Goal: Check status: Check status

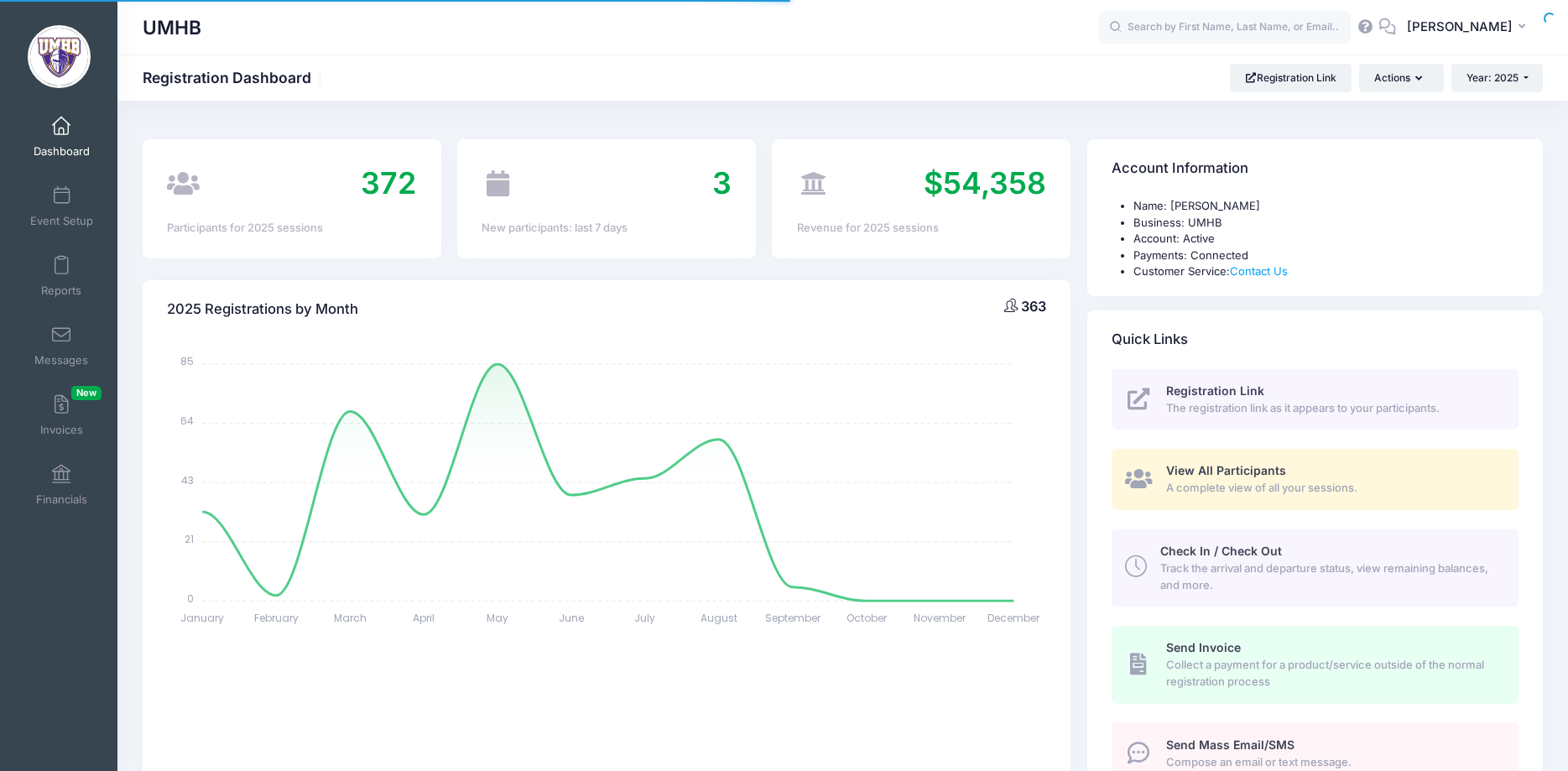
select select
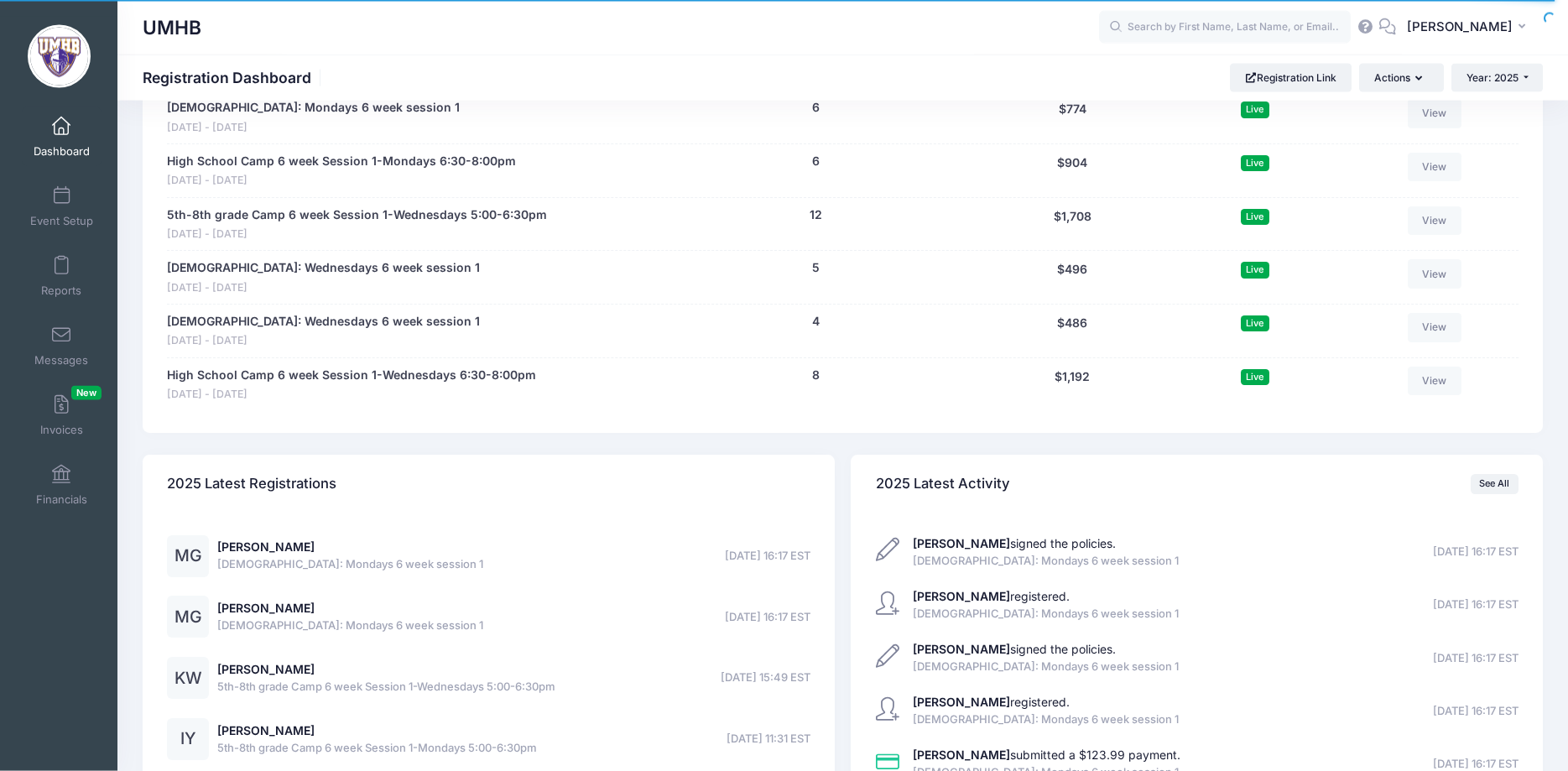
scroll to position [2481, 0]
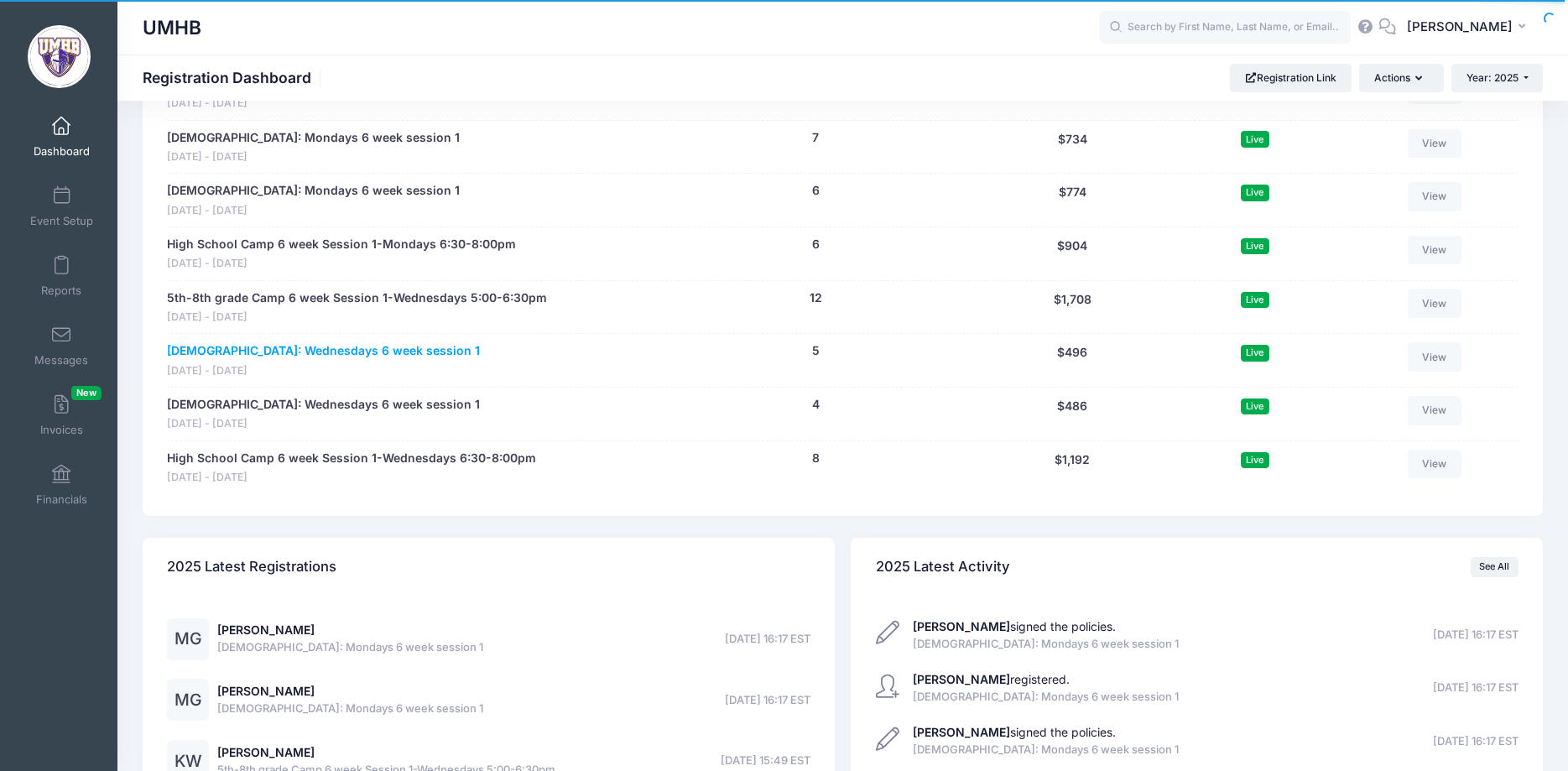
click at [291, 355] on link "6-7 Year Old: Wednesdays 6 week session 1" at bounding box center [324, 351] width 313 height 17
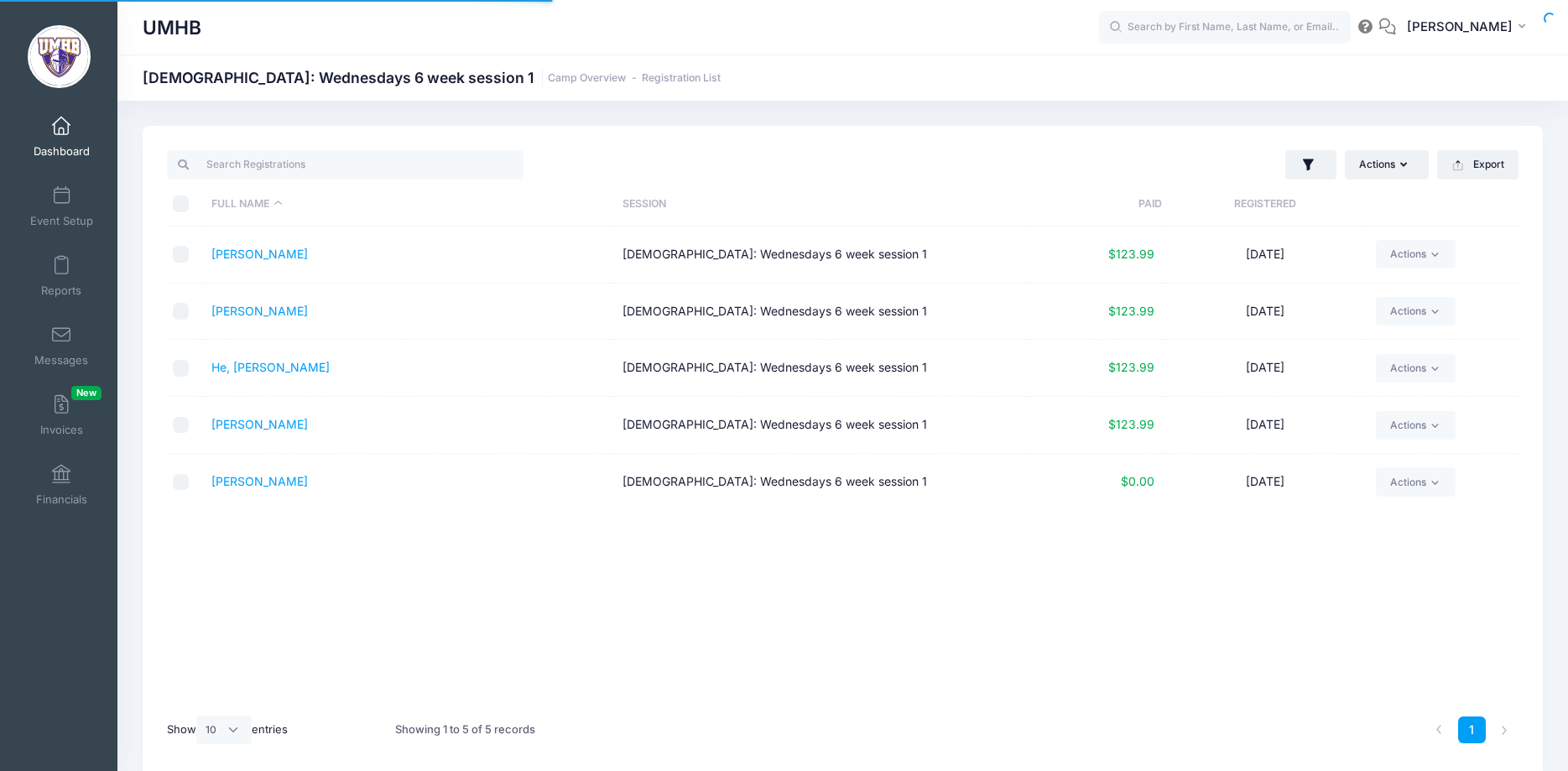
select select "10"
click at [62, 138] on link "Dashboard" at bounding box center [62, 137] width 80 height 59
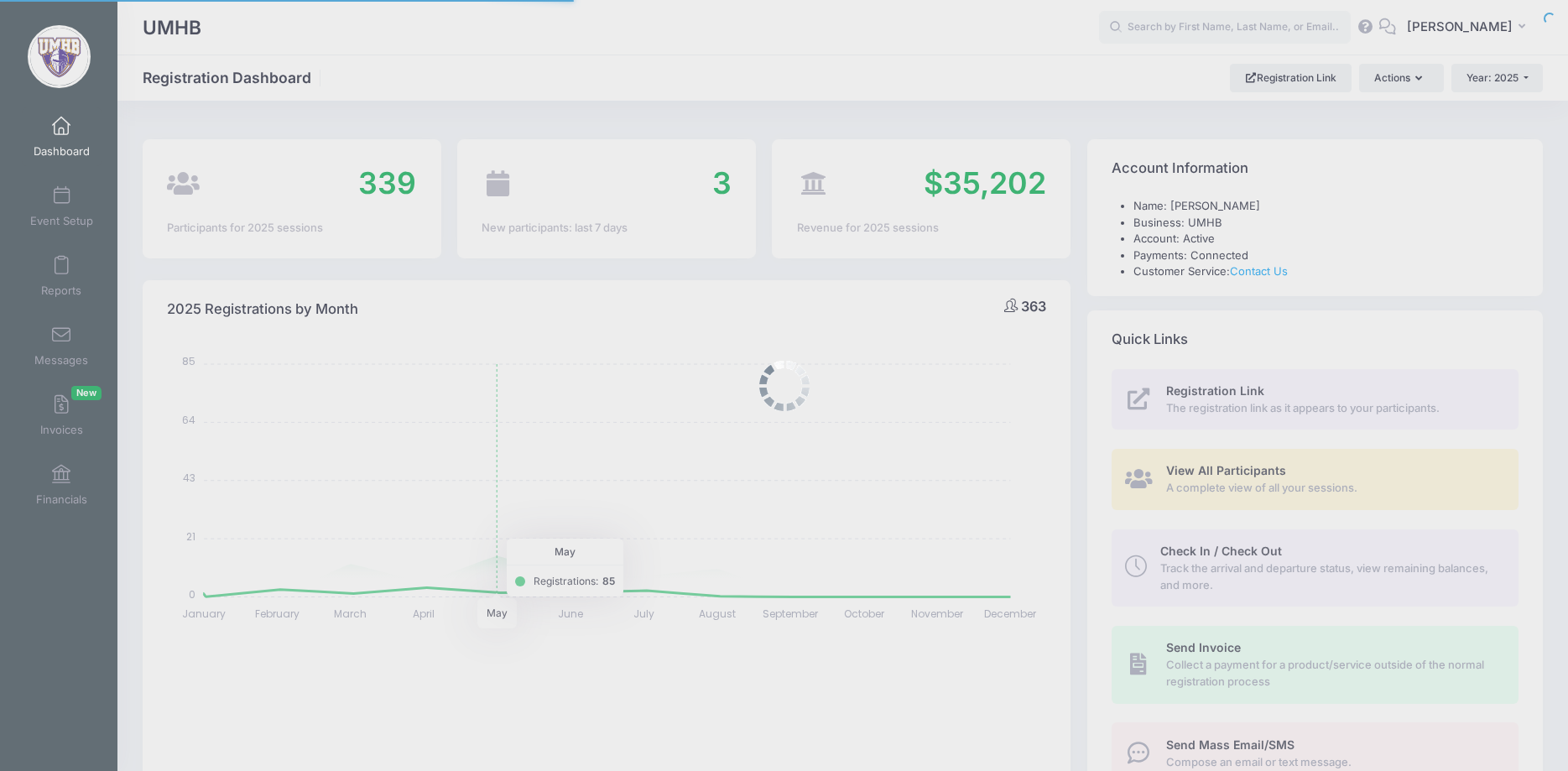
select select
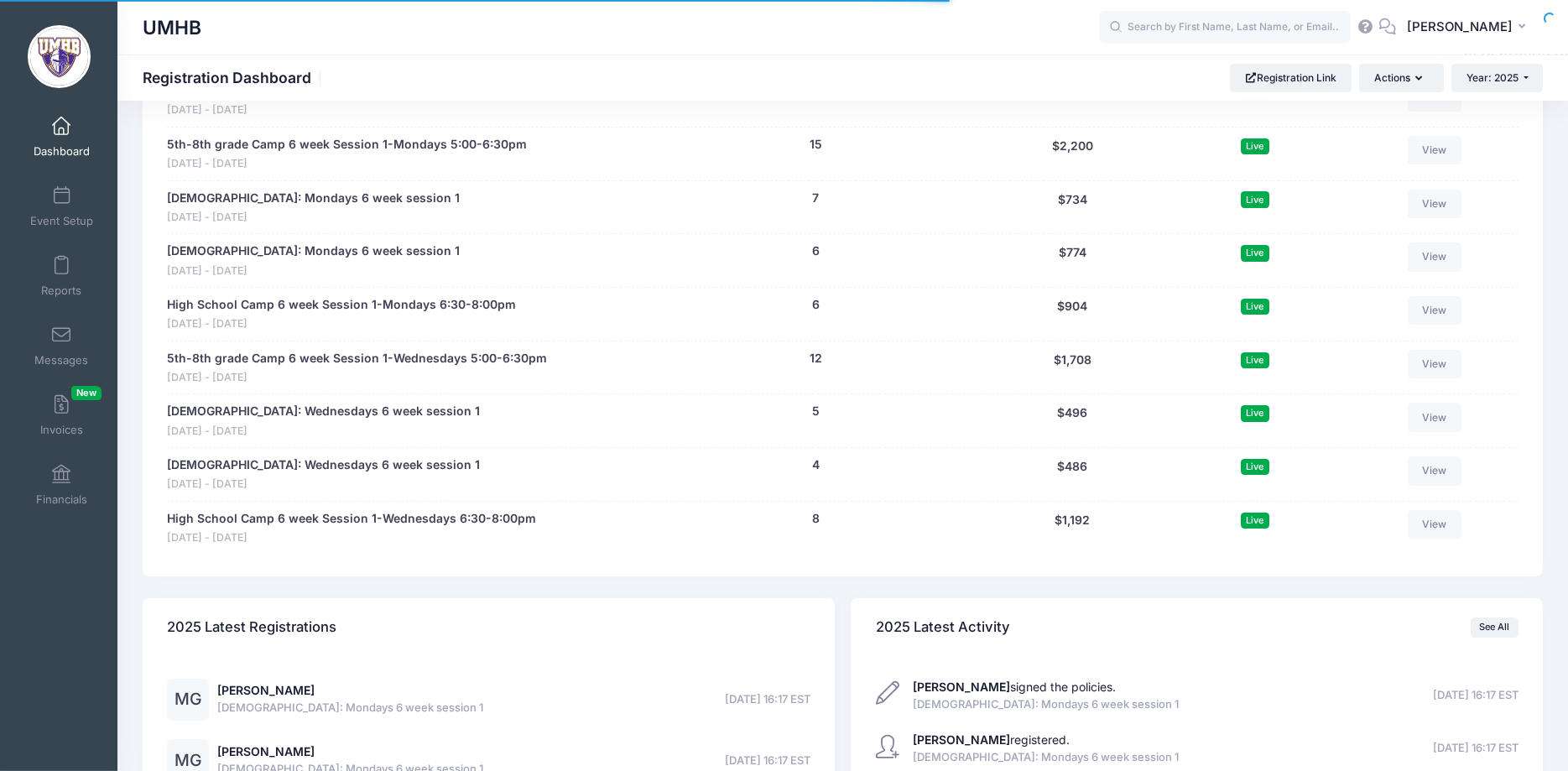
scroll to position [2481, 0]
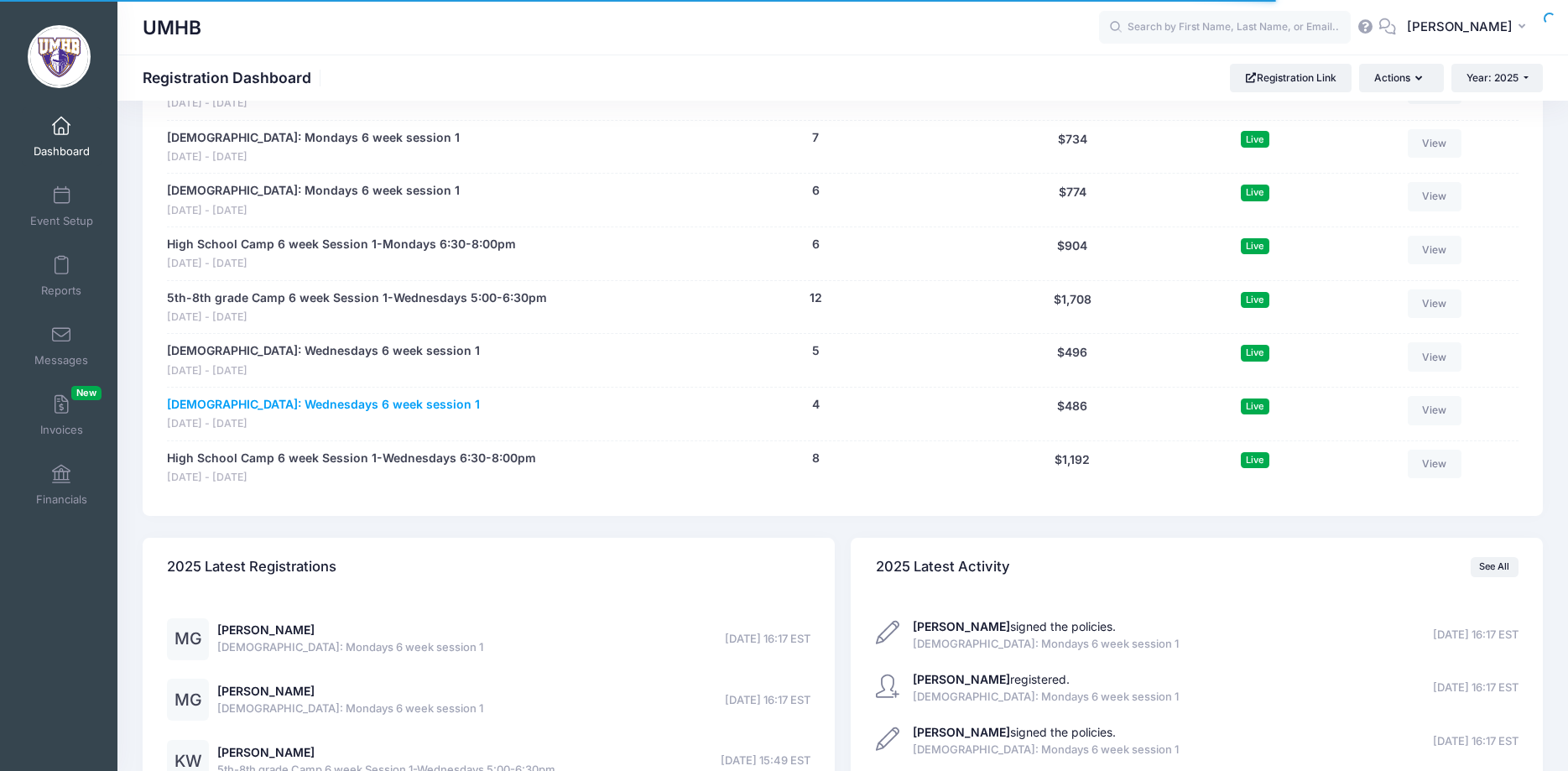
click at [310, 412] on link "[DEMOGRAPHIC_DATA]: Wednesdays 6 week session 1" at bounding box center [324, 405] width 313 height 17
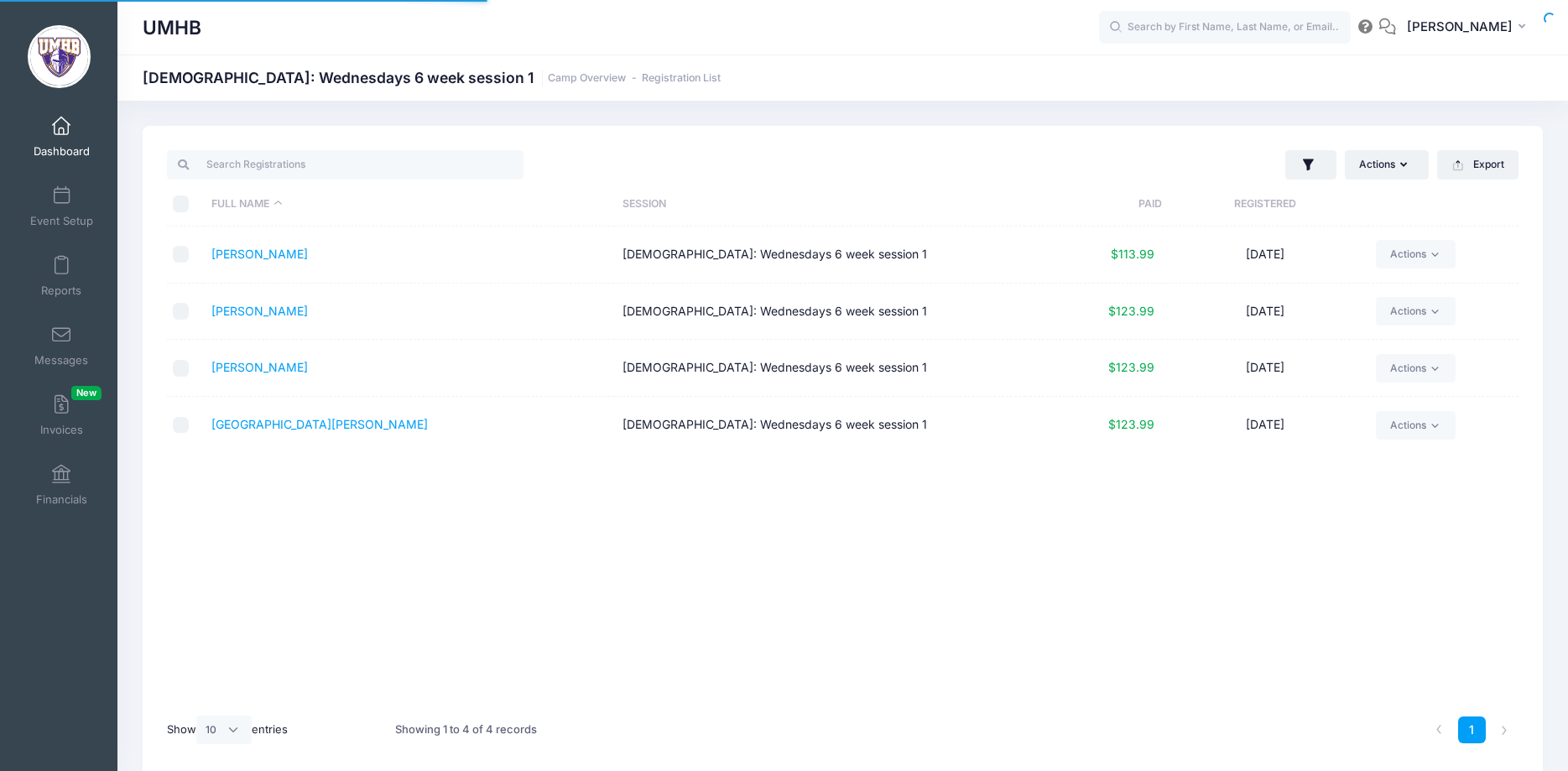
select select "10"
click at [61, 124] on span at bounding box center [61, 126] width 0 height 18
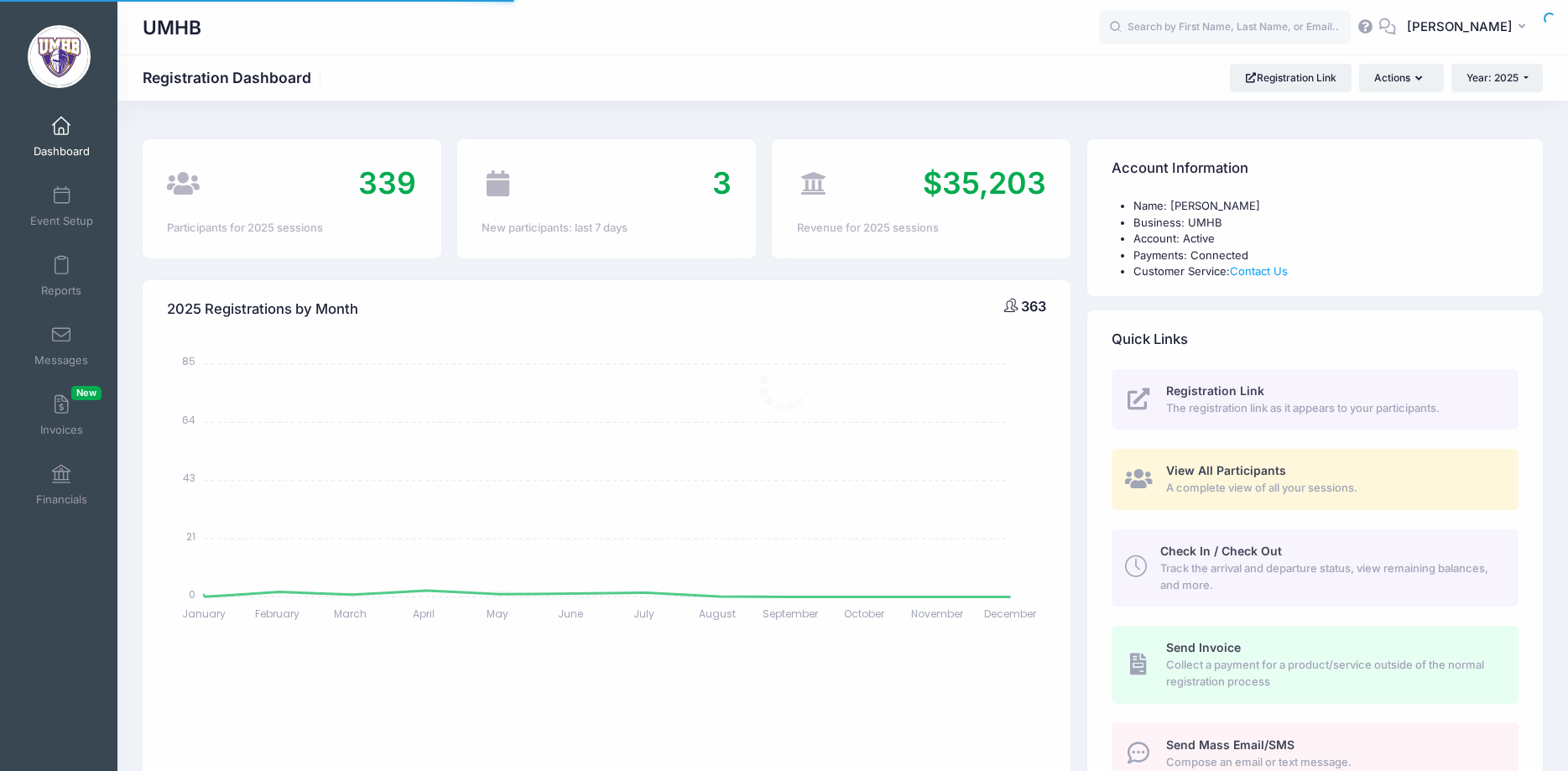
select select
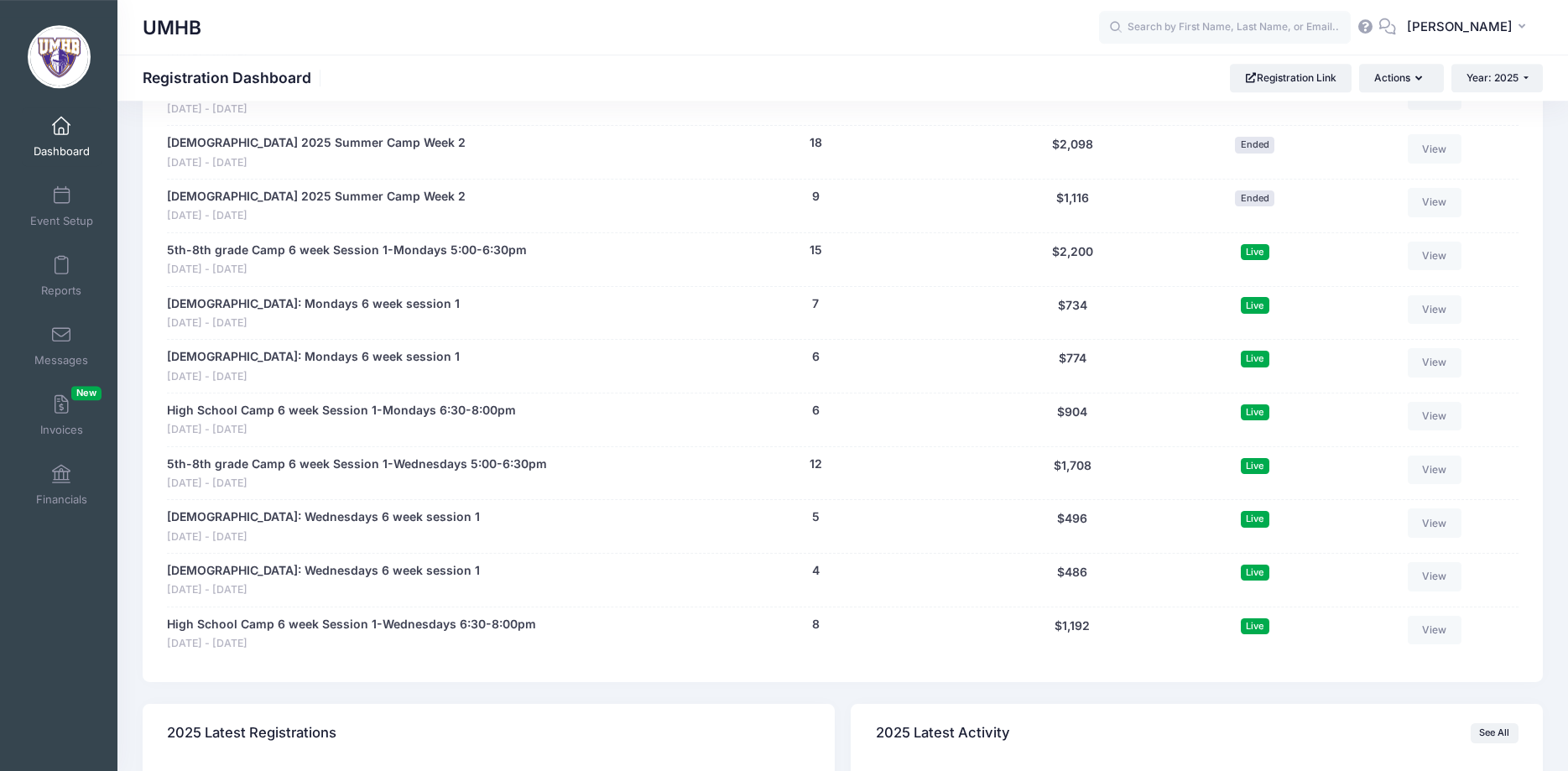
scroll to position [2396, 0]
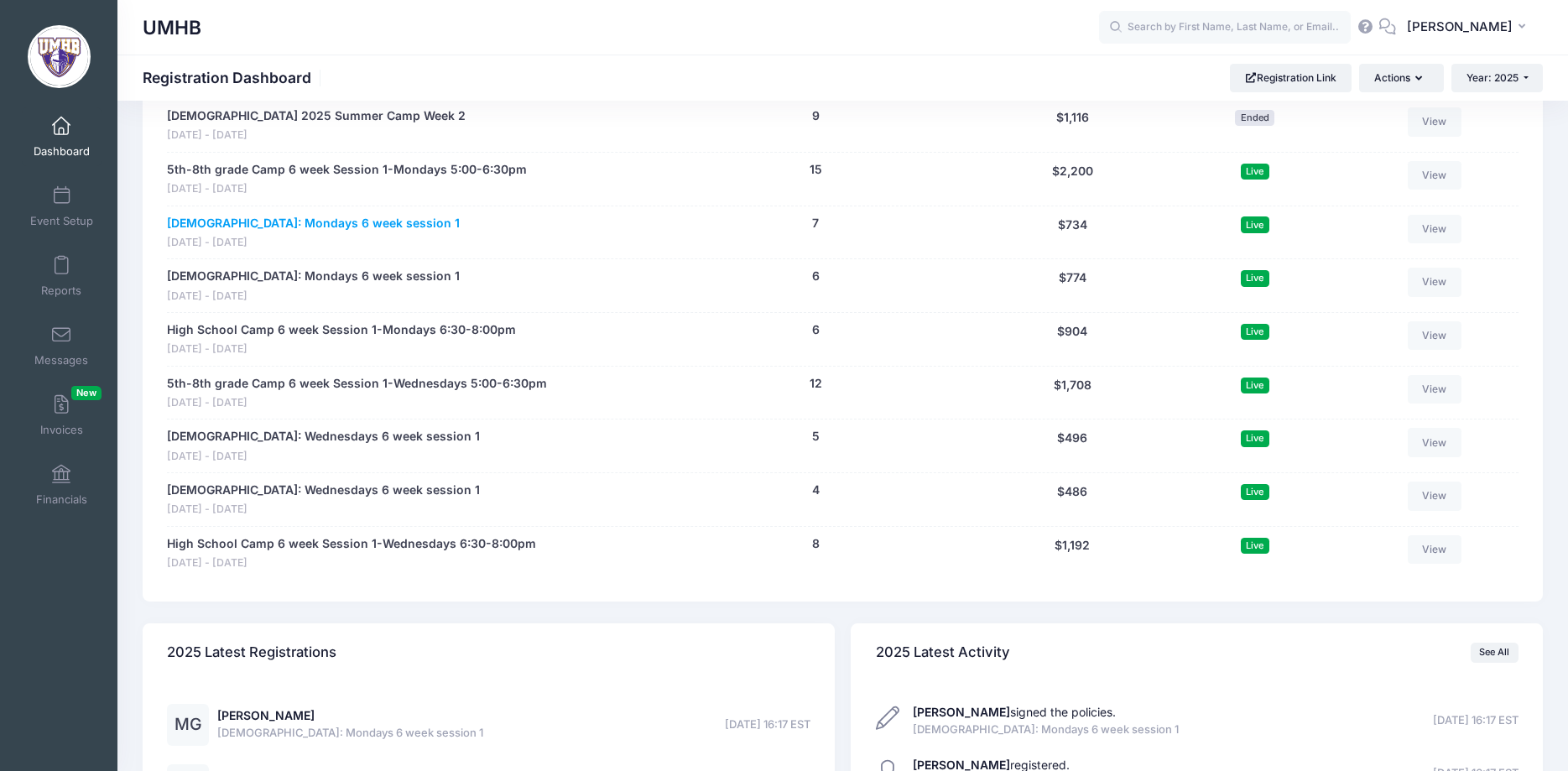
click at [344, 223] on link "[DEMOGRAPHIC_DATA]: Mondays 6 week session 1" at bounding box center [313, 223] width 293 height 17
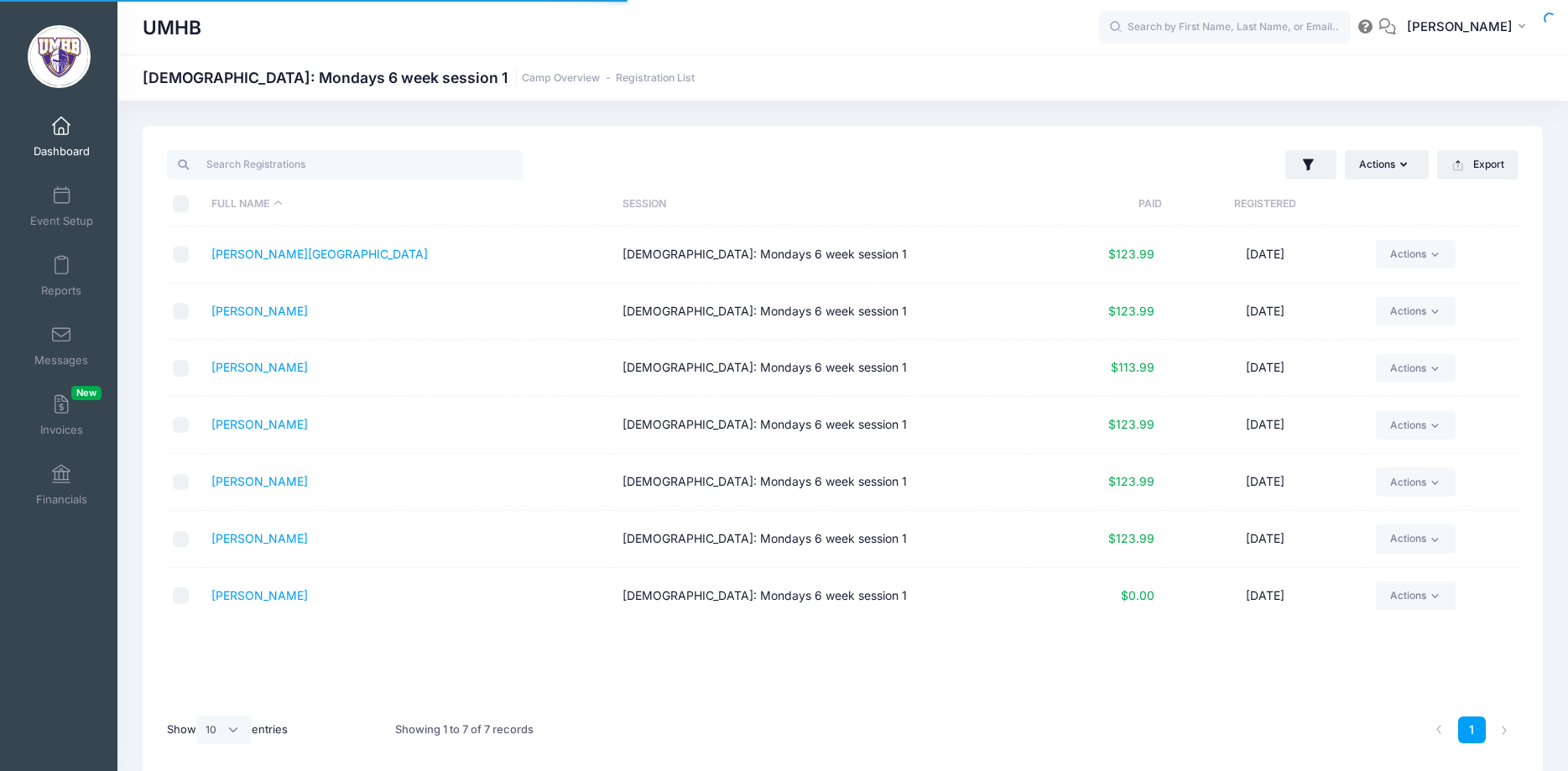
select select "10"
click at [52, 136] on link "Dashboard" at bounding box center [62, 137] width 80 height 59
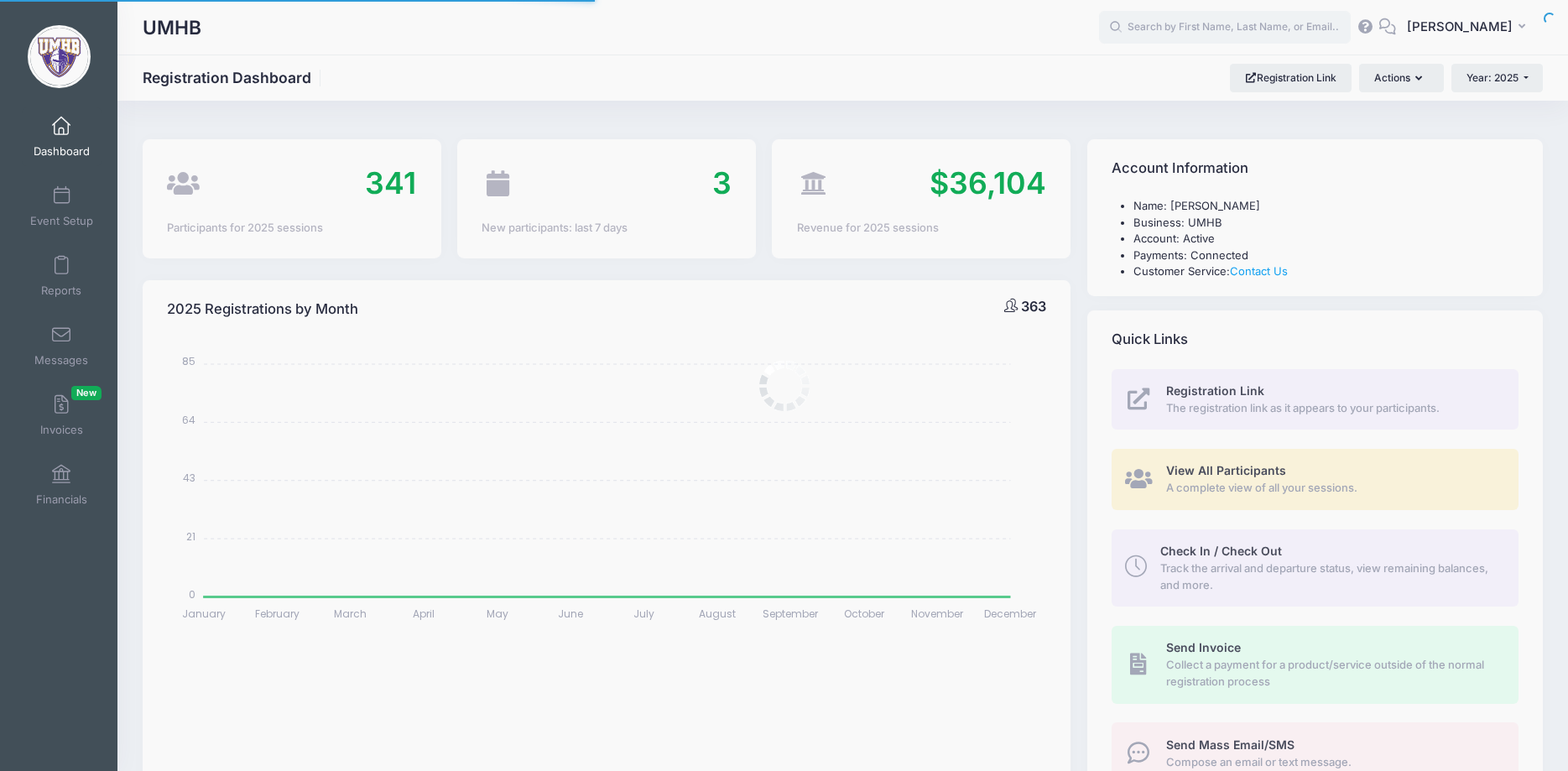
select select
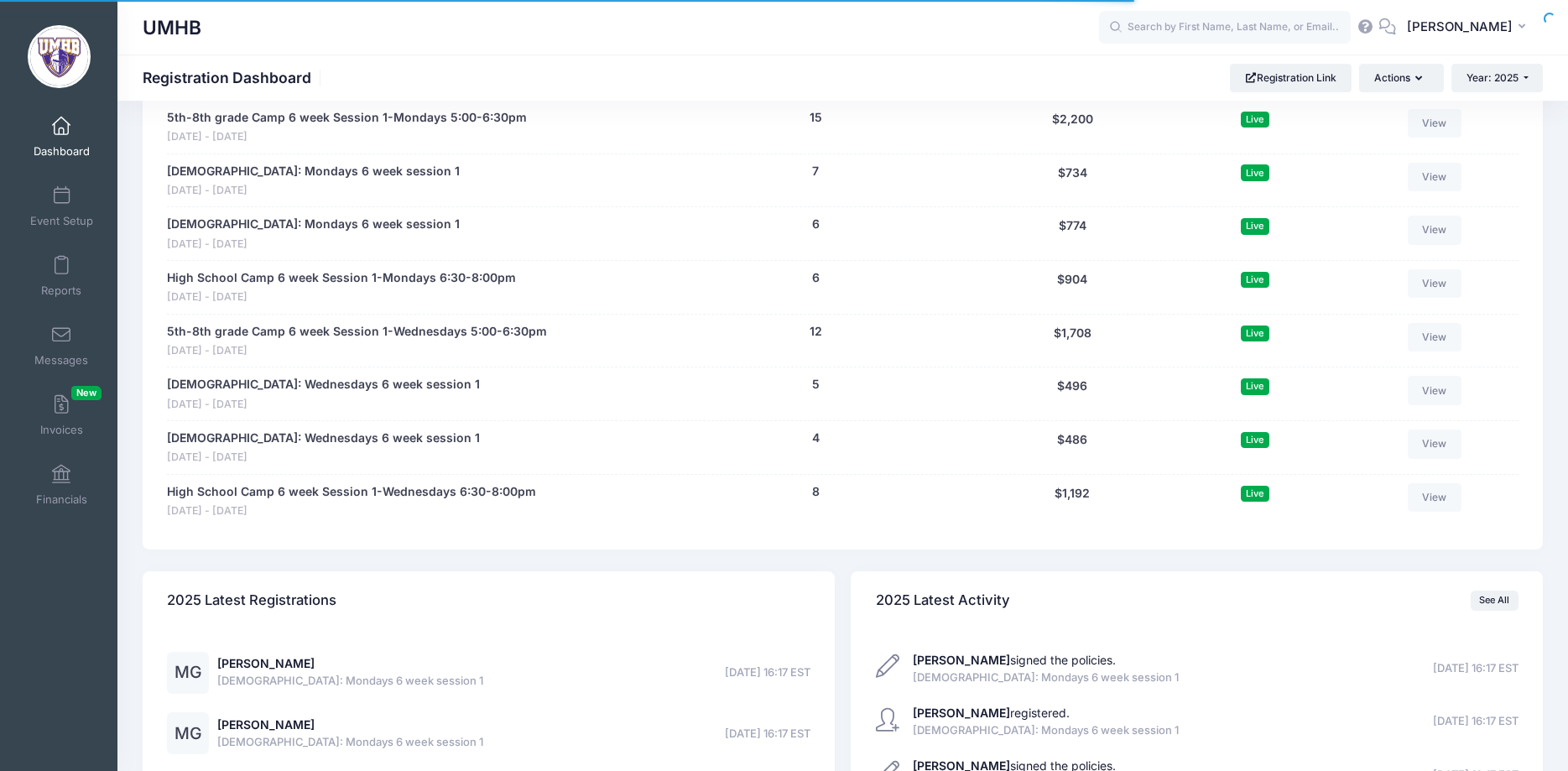
scroll to position [2420, 0]
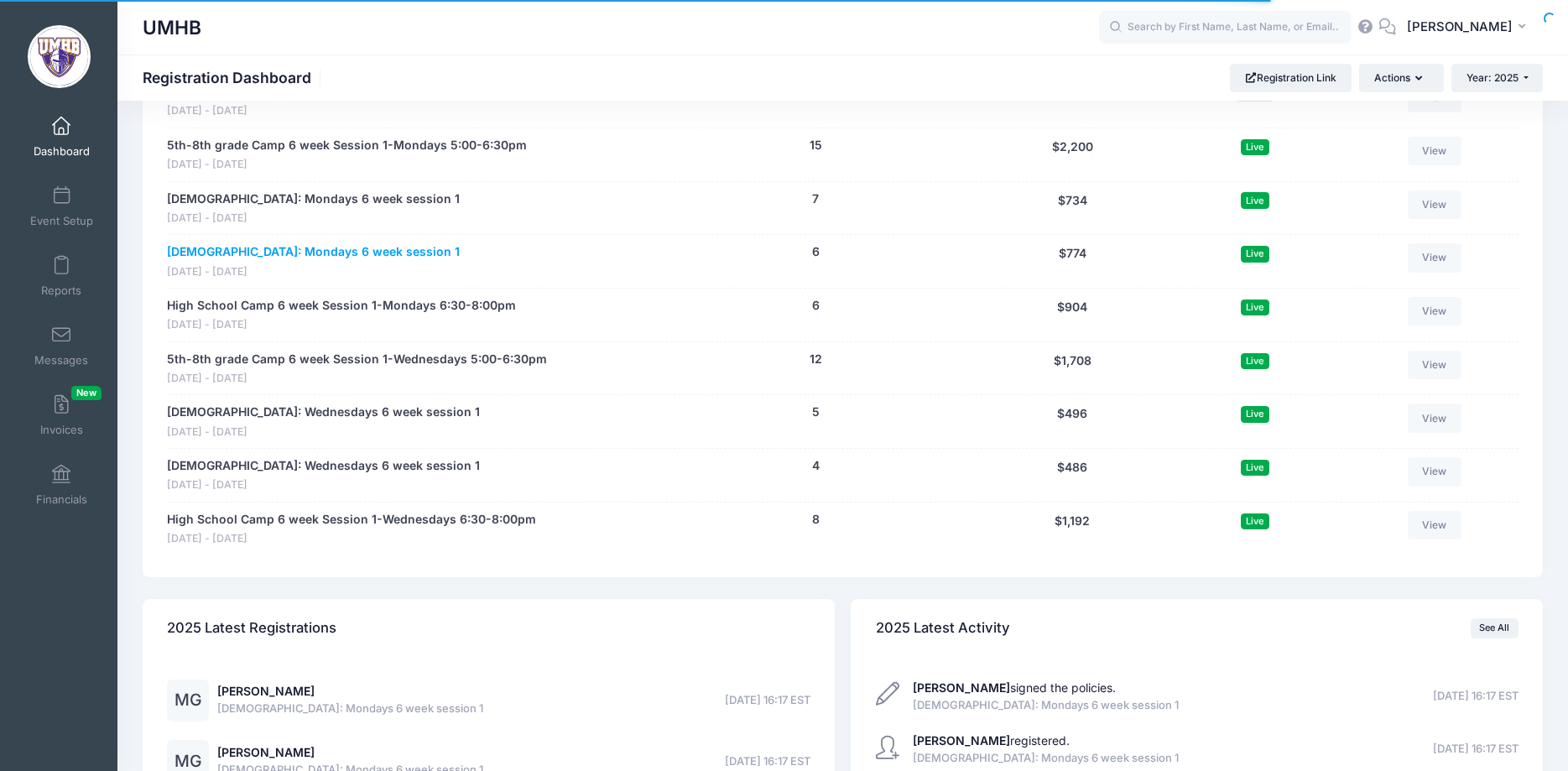
click at [248, 251] on link "8-9 Year Old: Mondays 6 week session 1" at bounding box center [313, 252] width 293 height 17
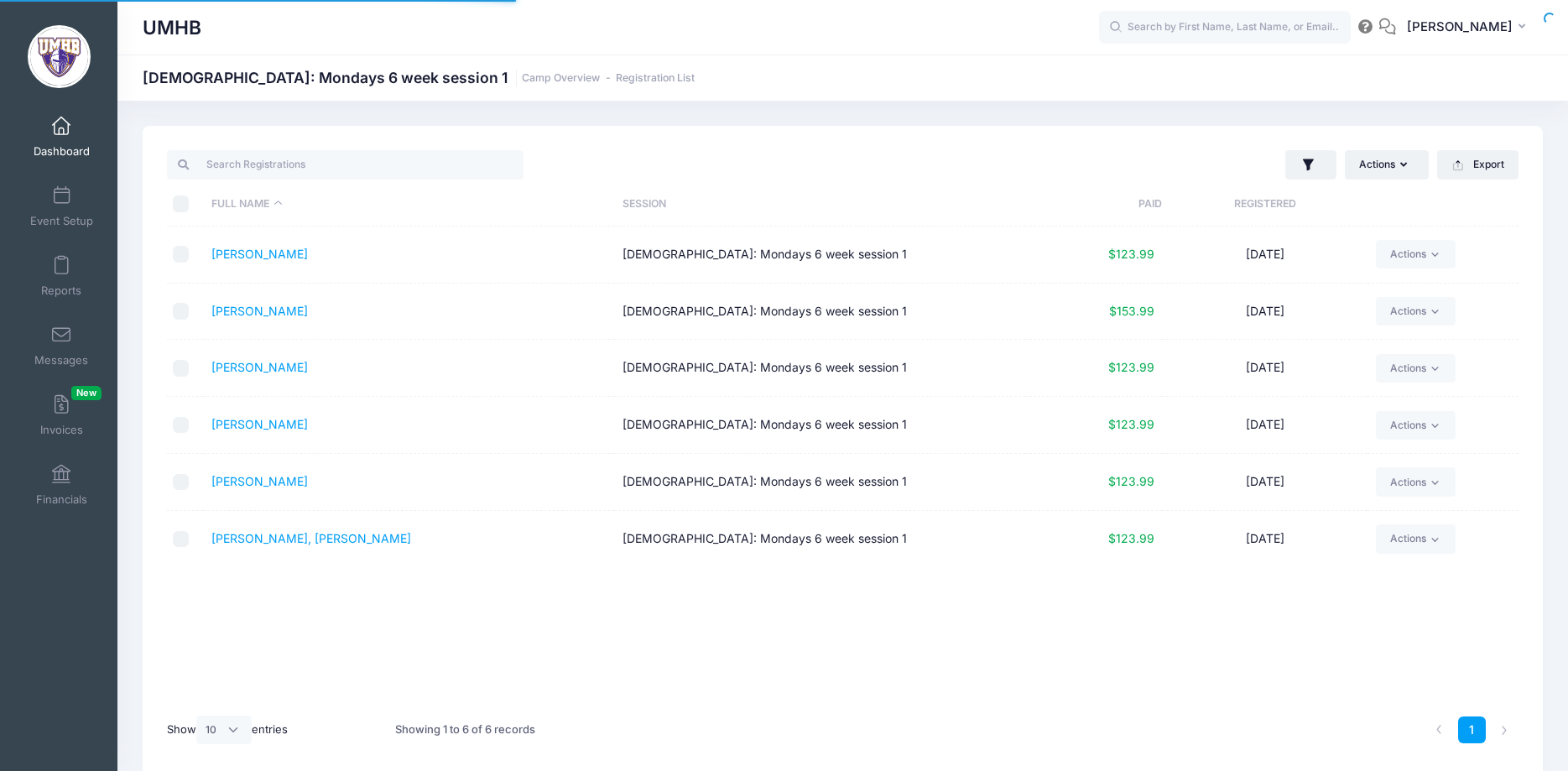
select select "10"
click at [61, 125] on span at bounding box center [61, 126] width 0 height 18
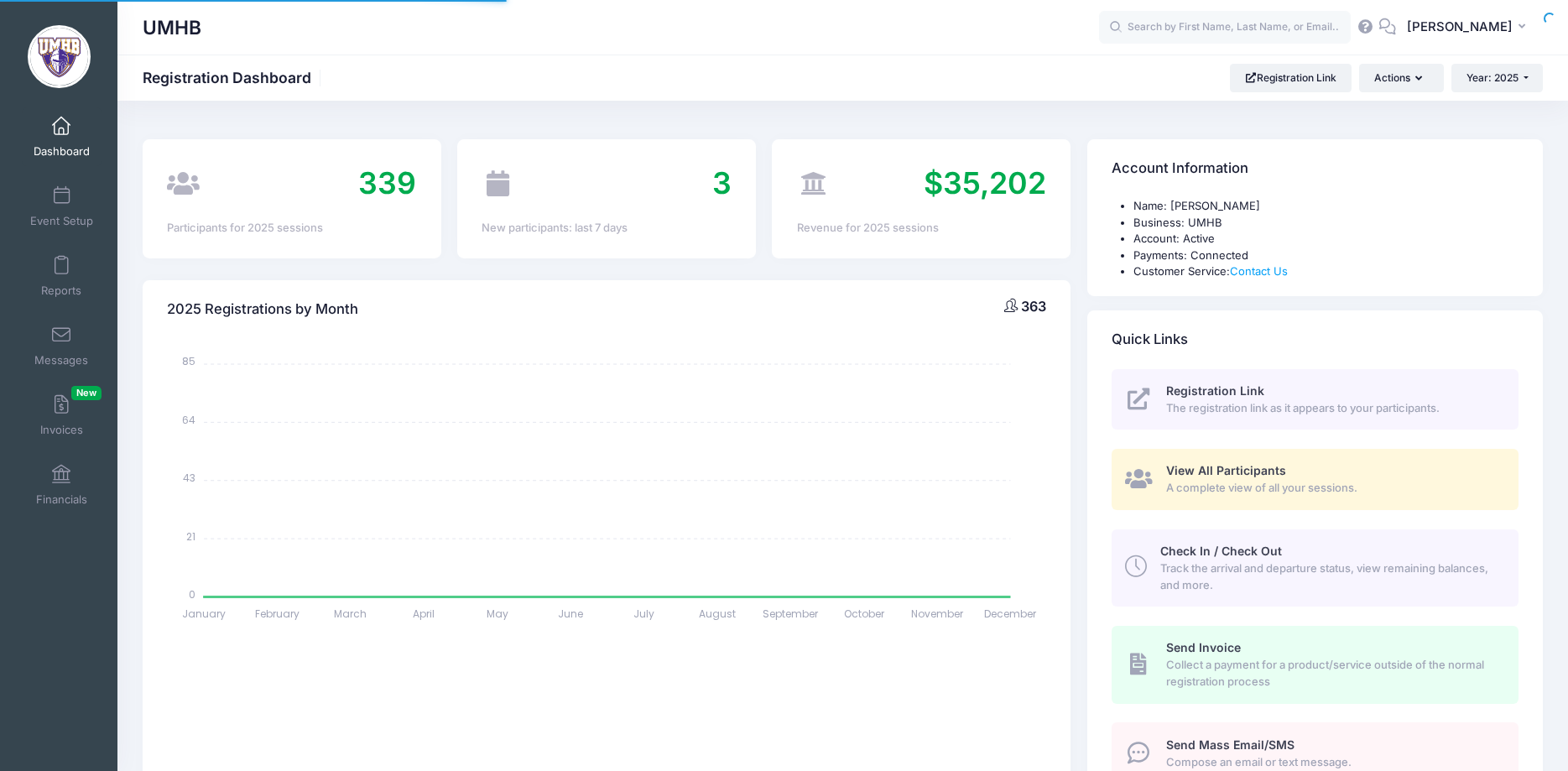
select select
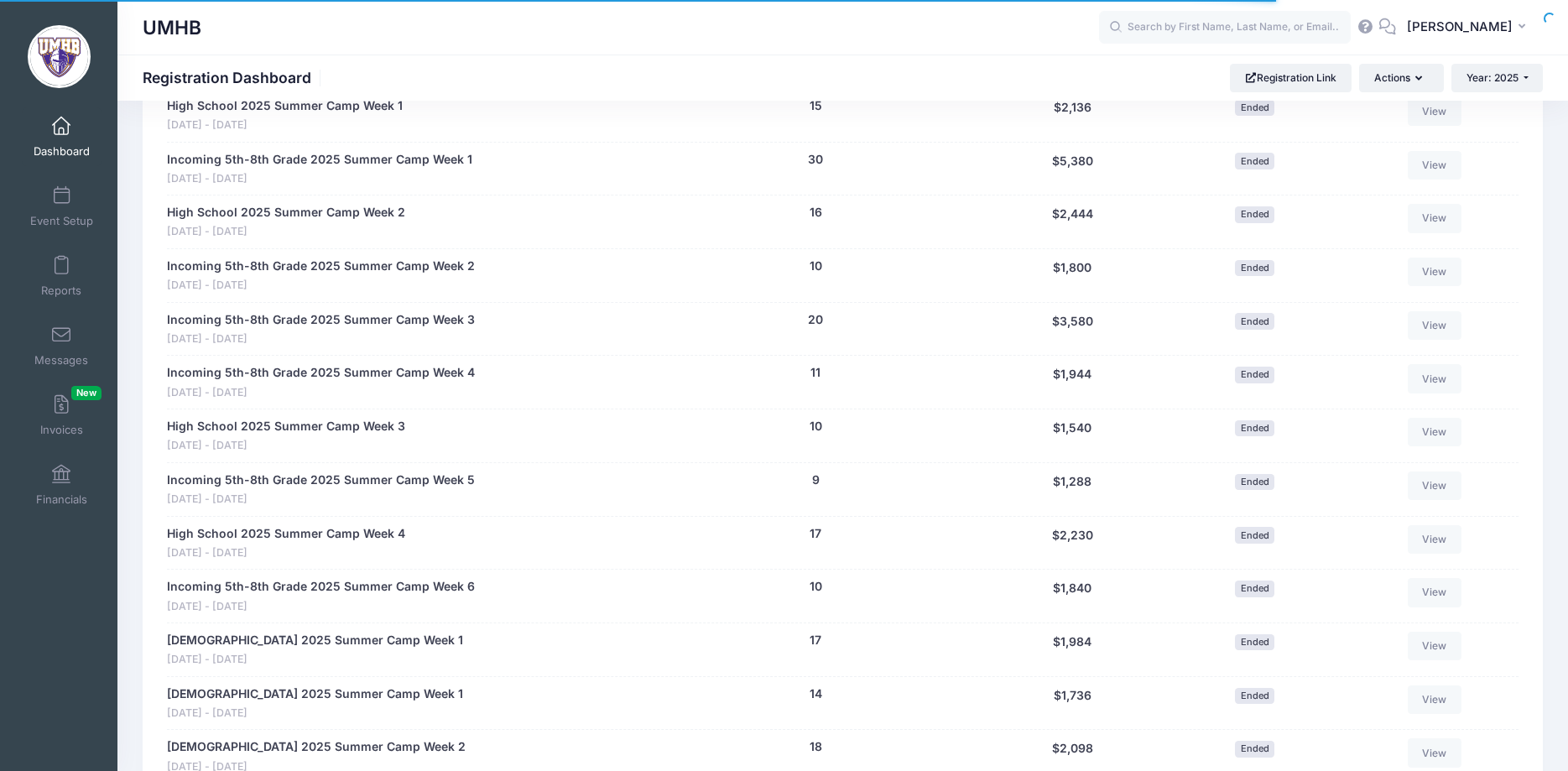
scroll to position [2310, 0]
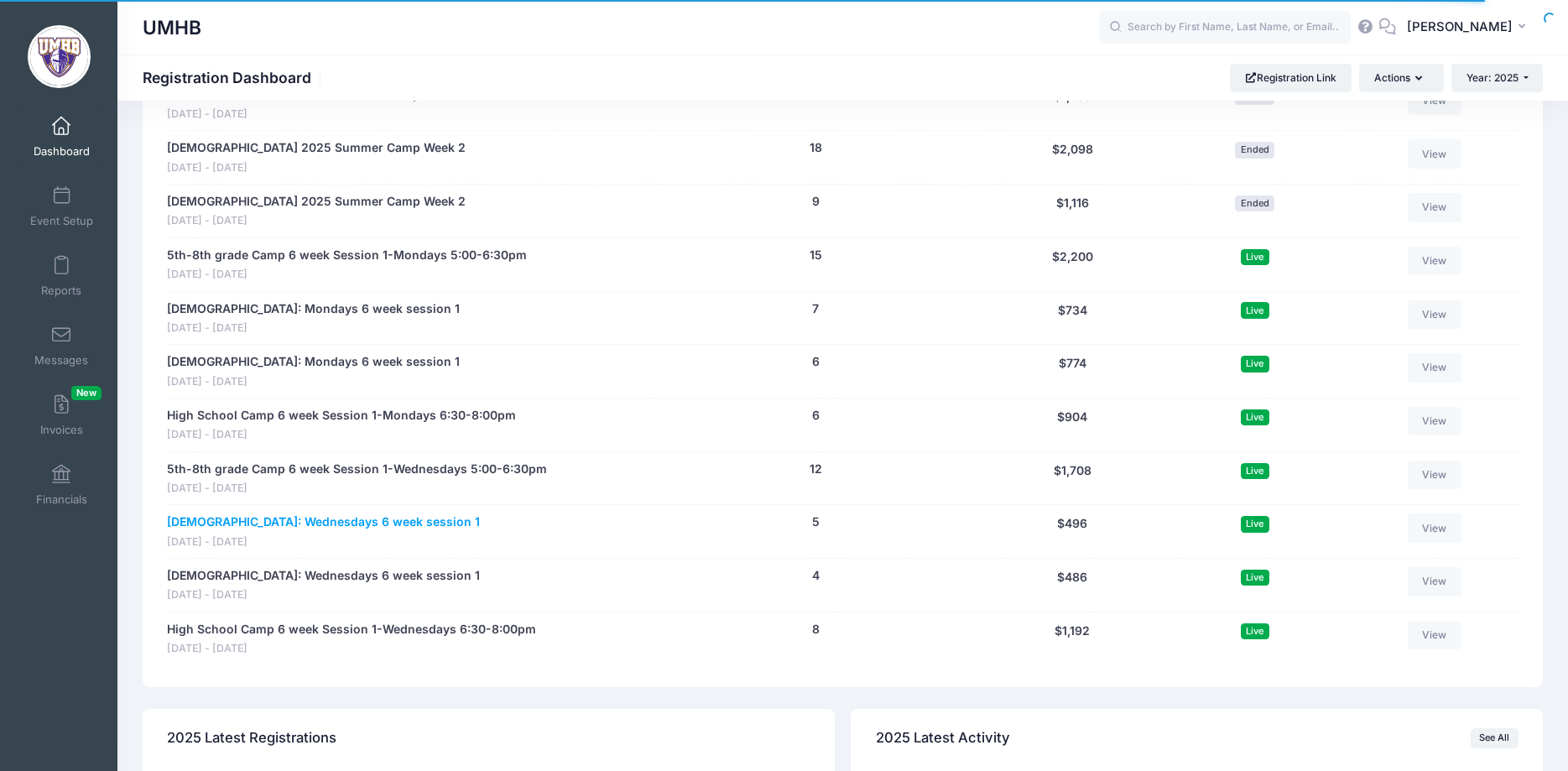
click at [325, 530] on link "[DEMOGRAPHIC_DATA]: Wednesdays 6 week session 1" at bounding box center [324, 522] width 313 height 17
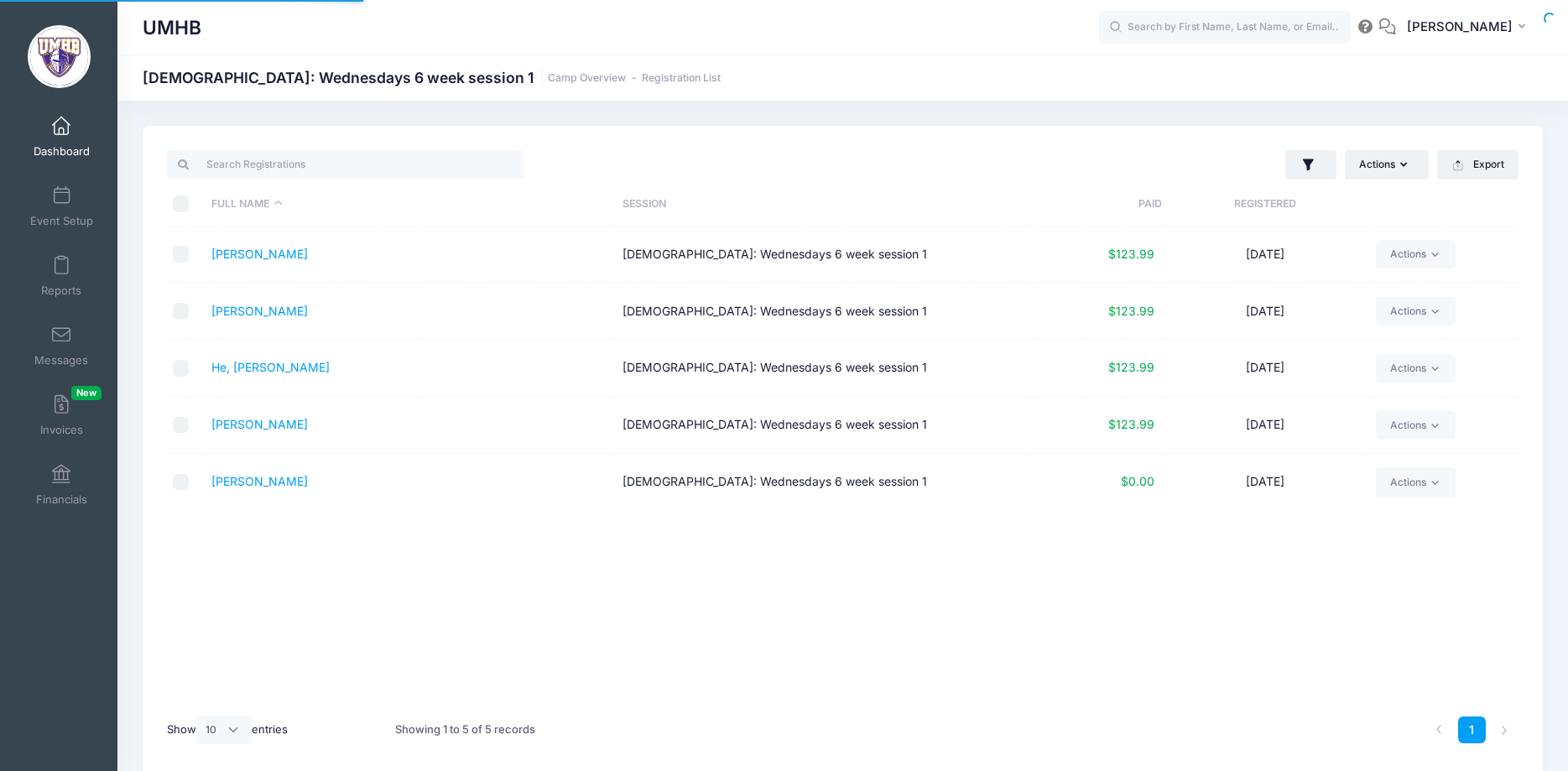
select select "10"
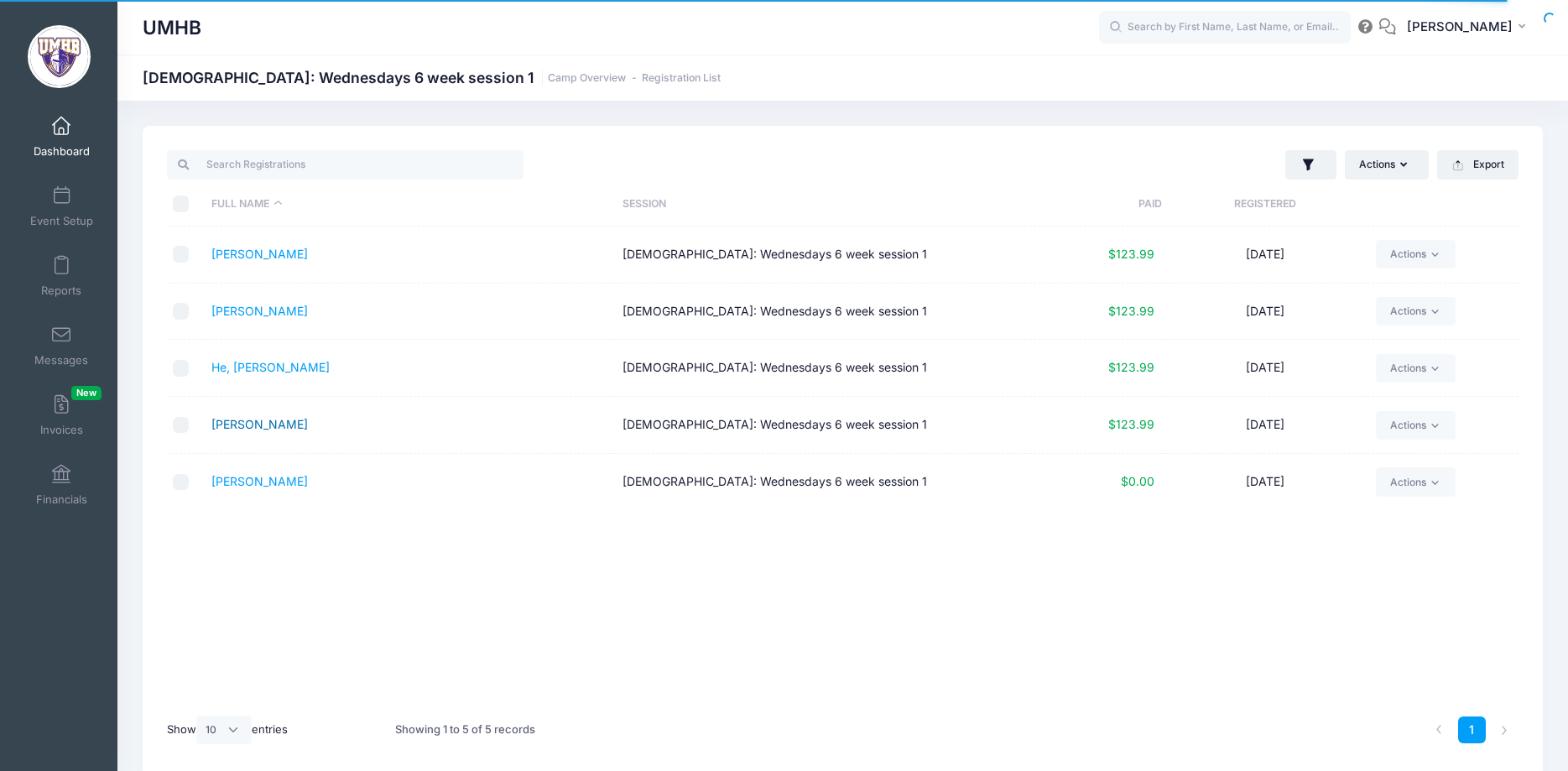
click at [287, 428] on link "Lloyd, Emmeline" at bounding box center [260, 424] width 96 height 14
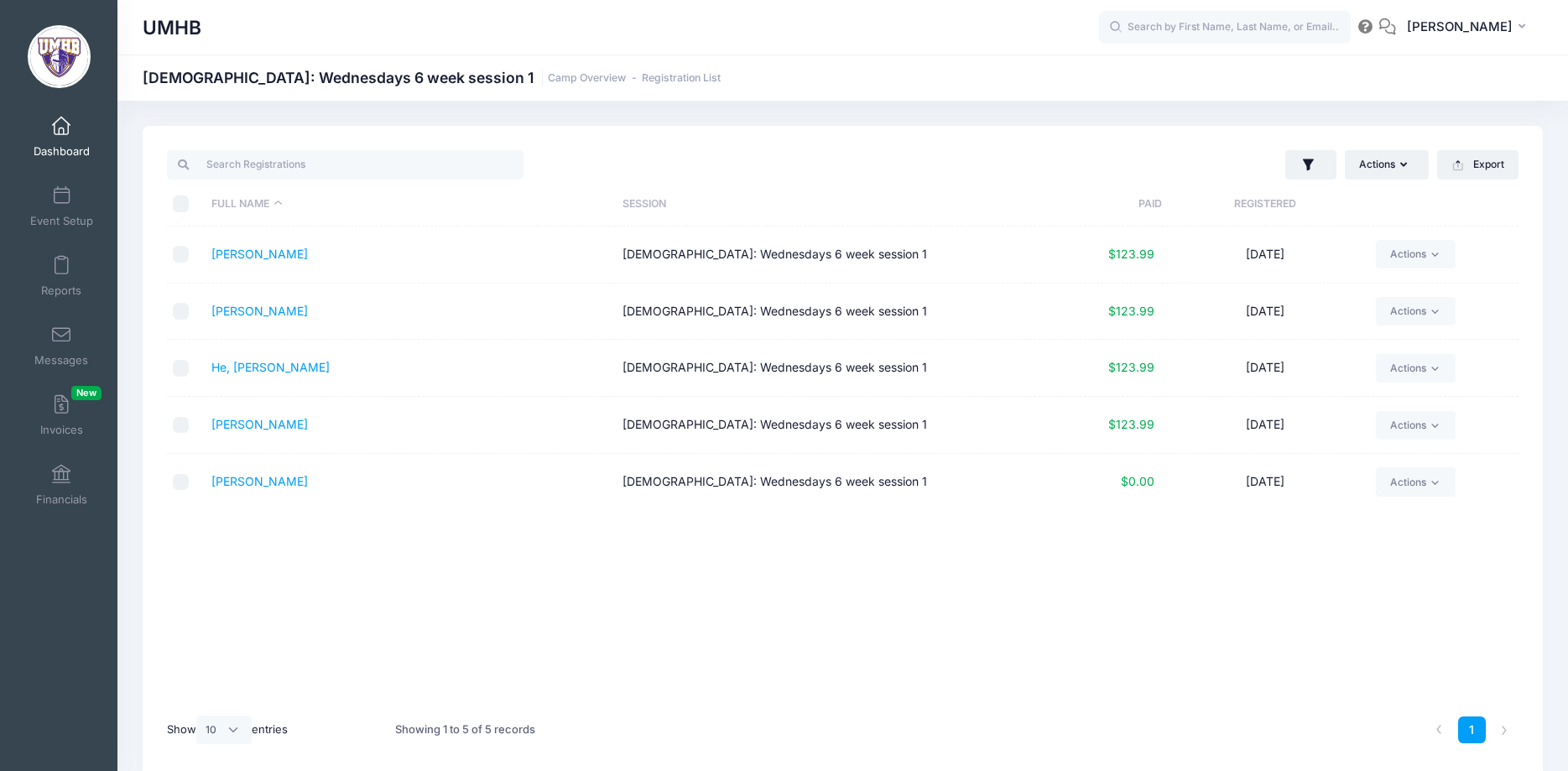
click at [54, 149] on span "Dashboard" at bounding box center [61, 151] width 56 height 14
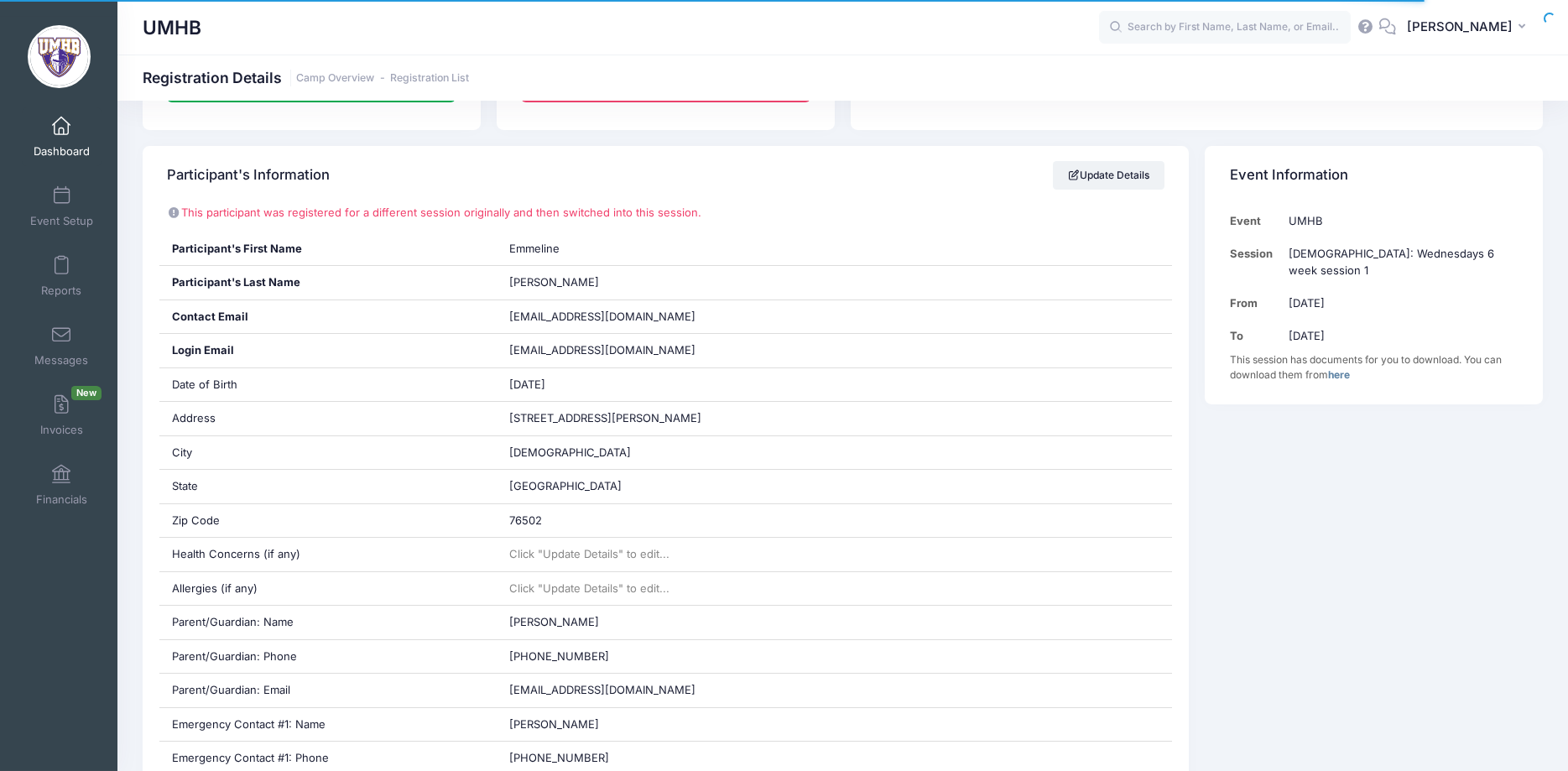
scroll to position [257, 0]
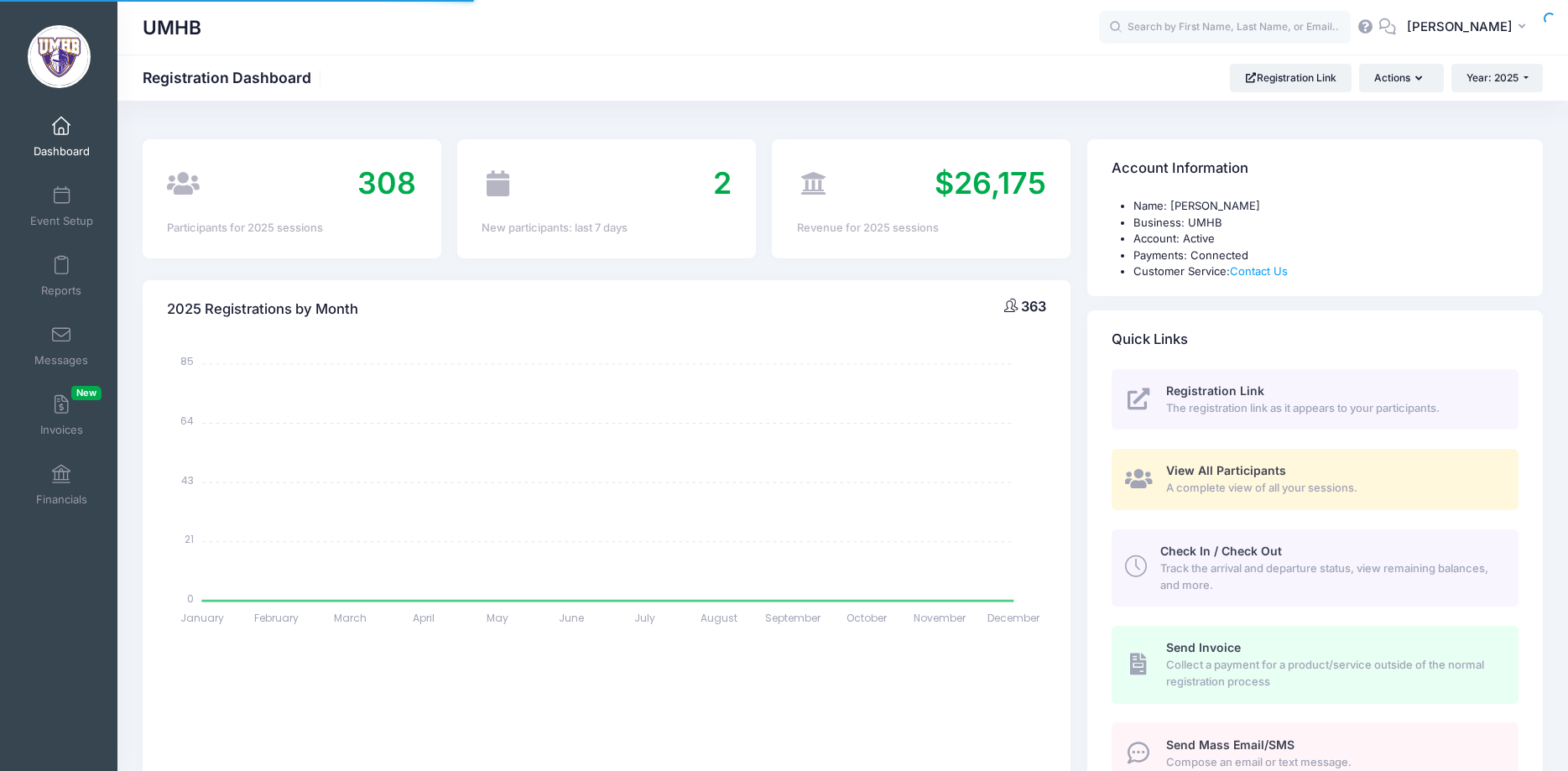
select select
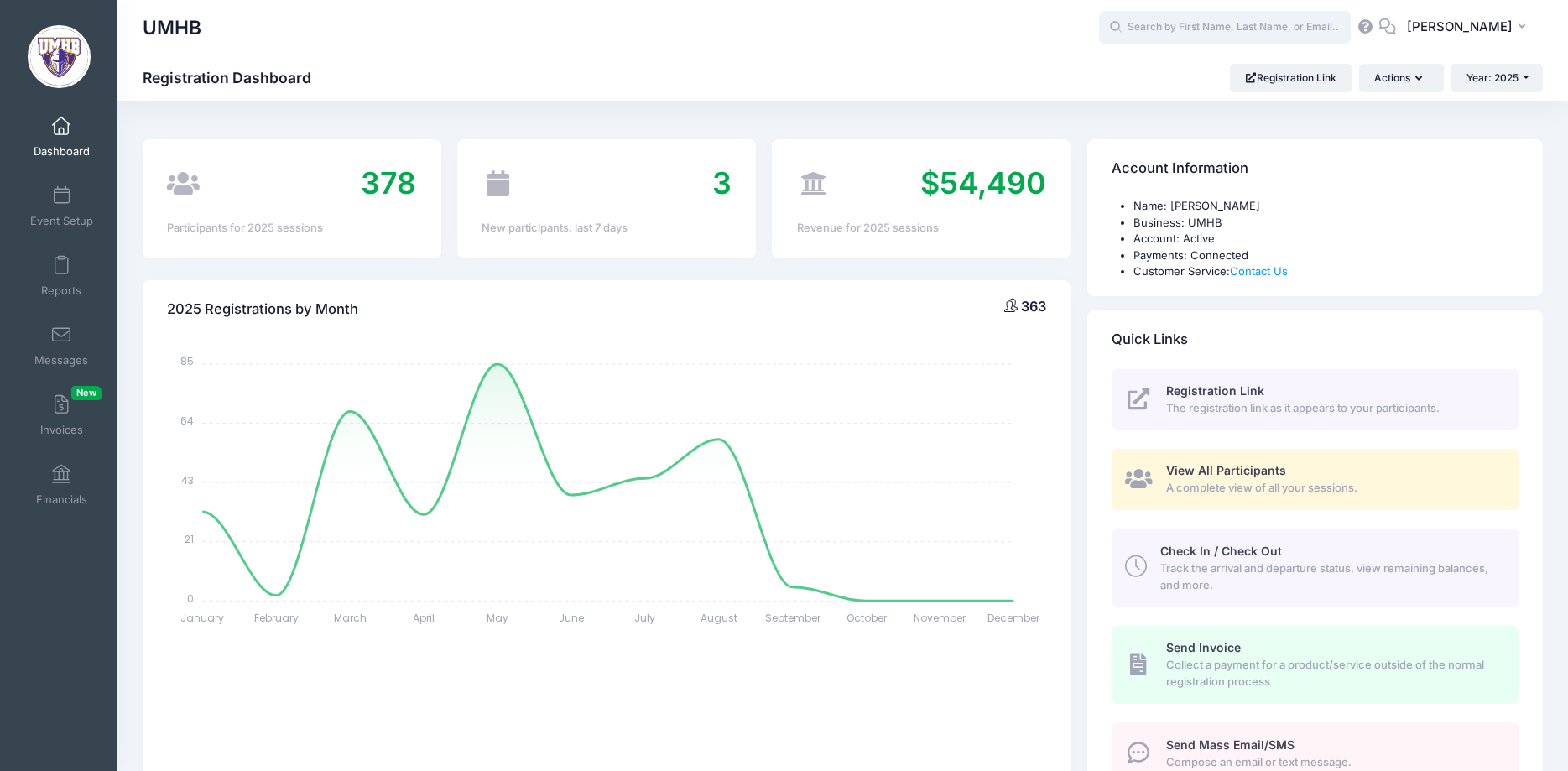
click at [1252, 29] on input "text" at bounding box center [1225, 27] width 252 height 33
click at [1254, 91] on p "5th-8th grade Camp 6 week Session 1-Mondays 5:00-6:30pm on Aug-25, 2025" at bounding box center [1257, 98] width 277 height 31
type input "Khloe Wang (5th-8th grade Camp 6 week Session 1-Mondays 5:00-6:30pm, Aug-25, 20…"
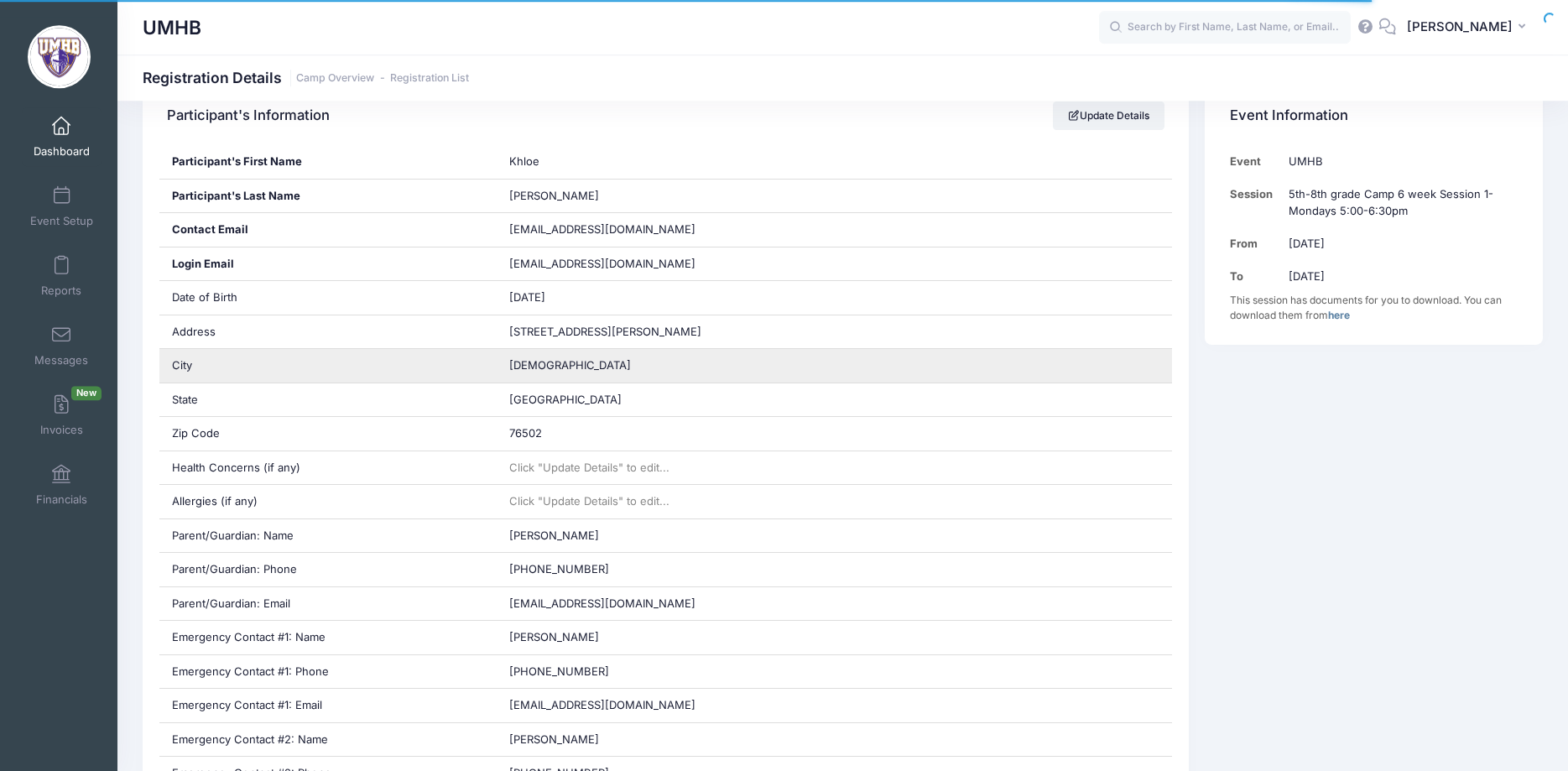
scroll to position [343, 0]
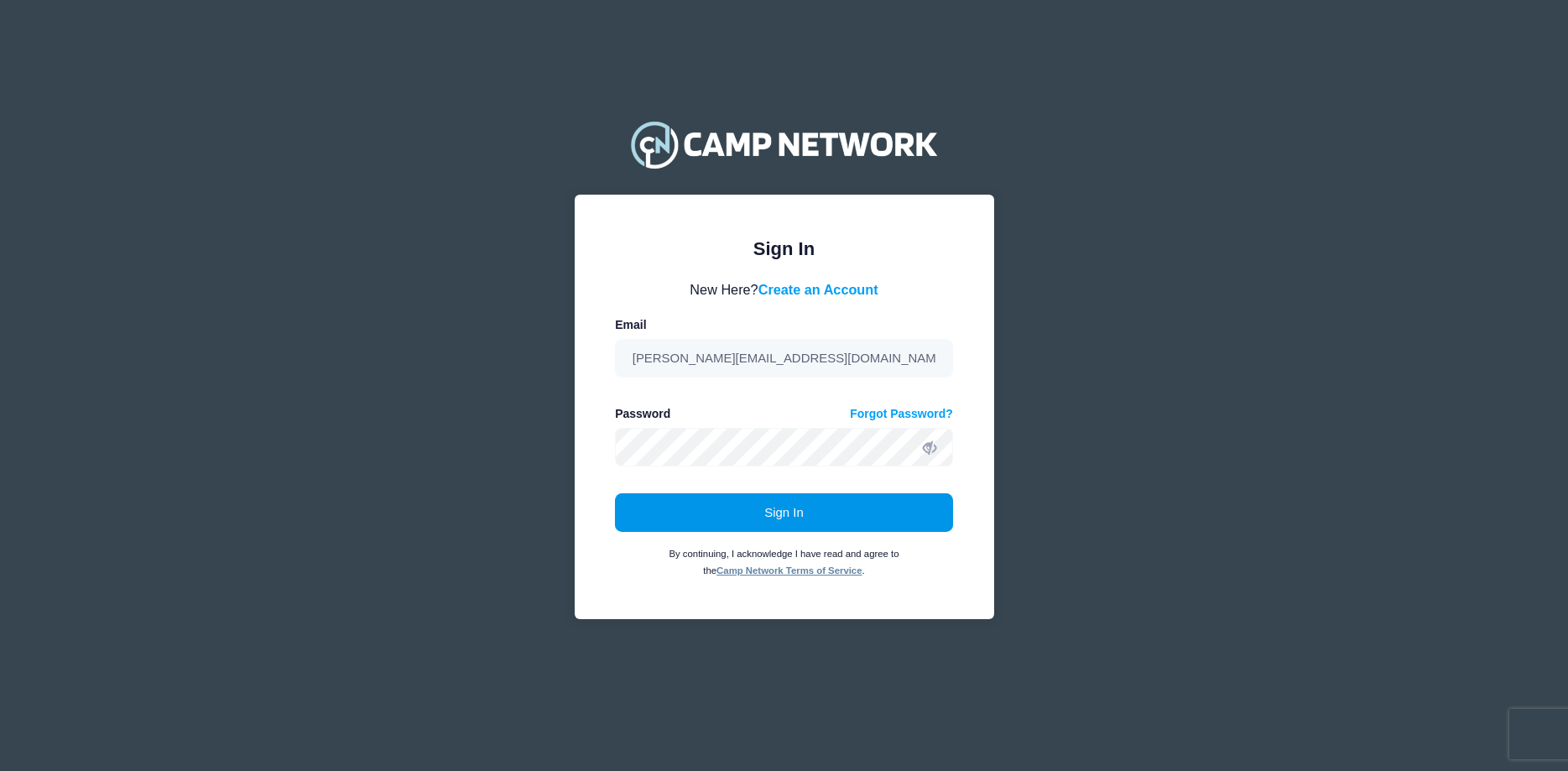
click at [781, 510] on button "Sign In" at bounding box center [784, 512] width 338 height 38
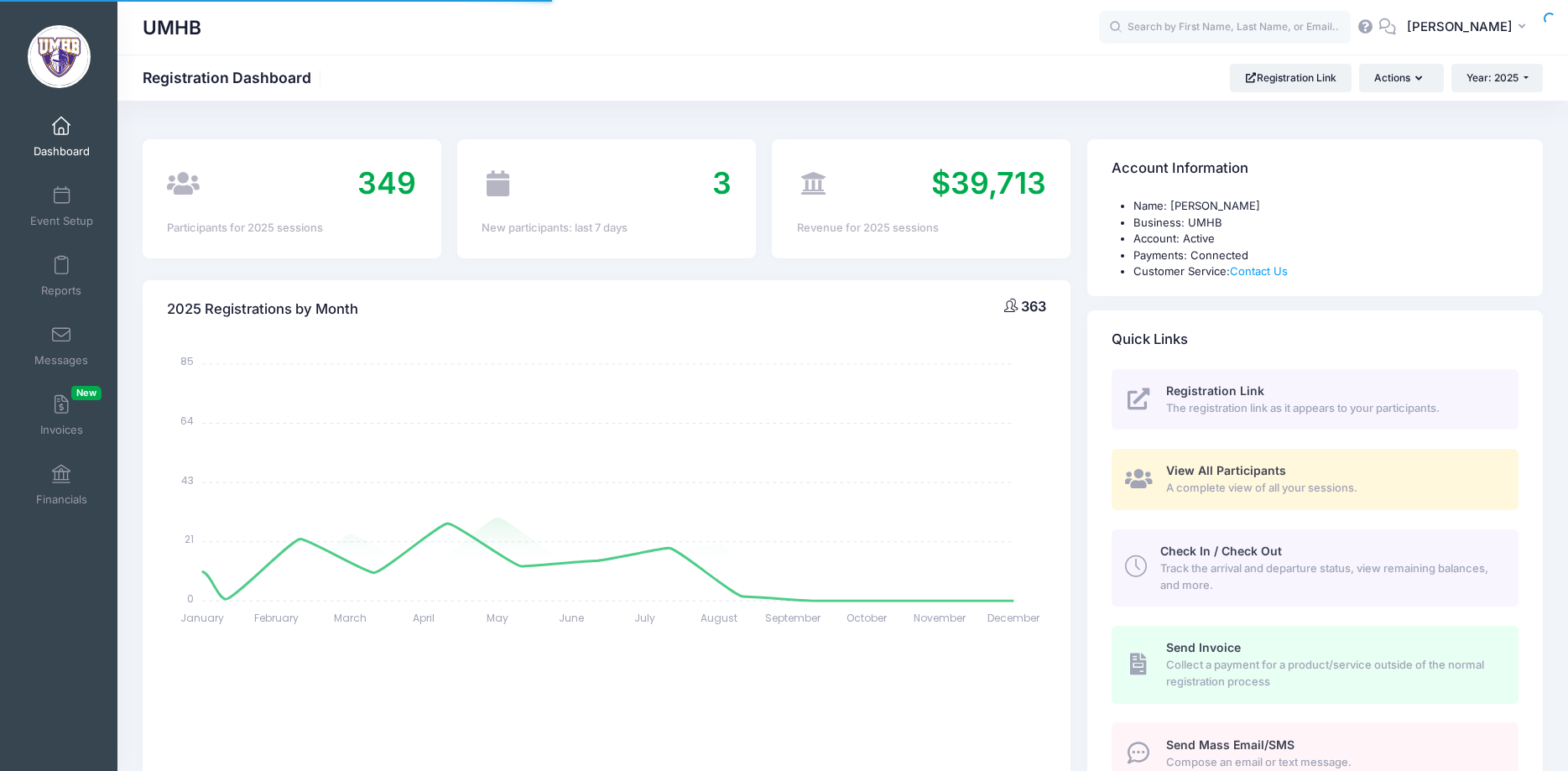
select select
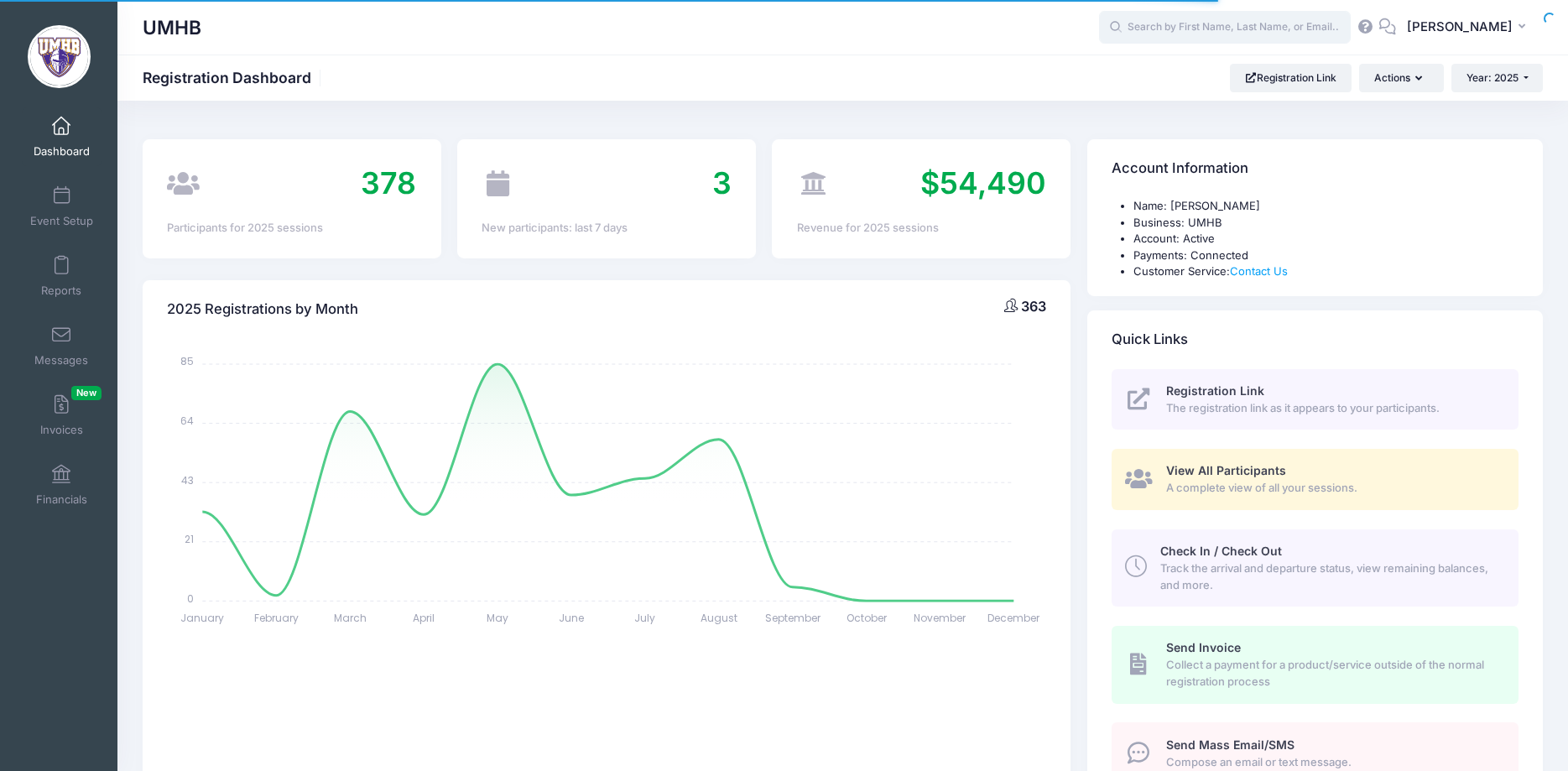
click at [1220, 34] on input "text" at bounding box center [1225, 27] width 252 height 33
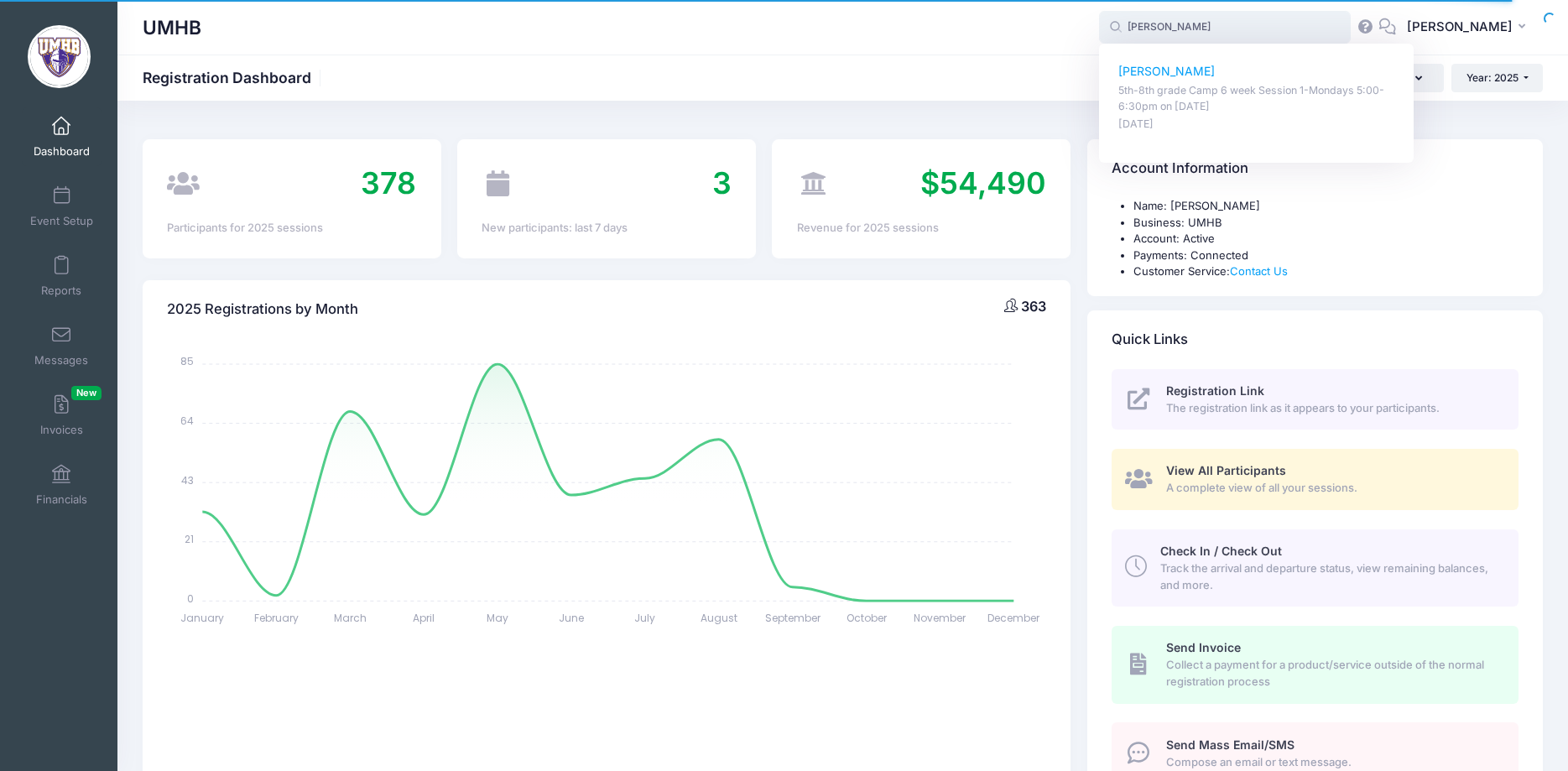
click at [1240, 107] on p "5th-8th grade Camp 6 week Session 1-Mondays 5:00-6:30pm on Aug-25, 2025" at bounding box center [1257, 98] width 277 height 31
type input "Khloe Wang (5th-8th grade Camp 6 week Session 1-Mondays 5:00-6:30pm, Aug-25, 20…"
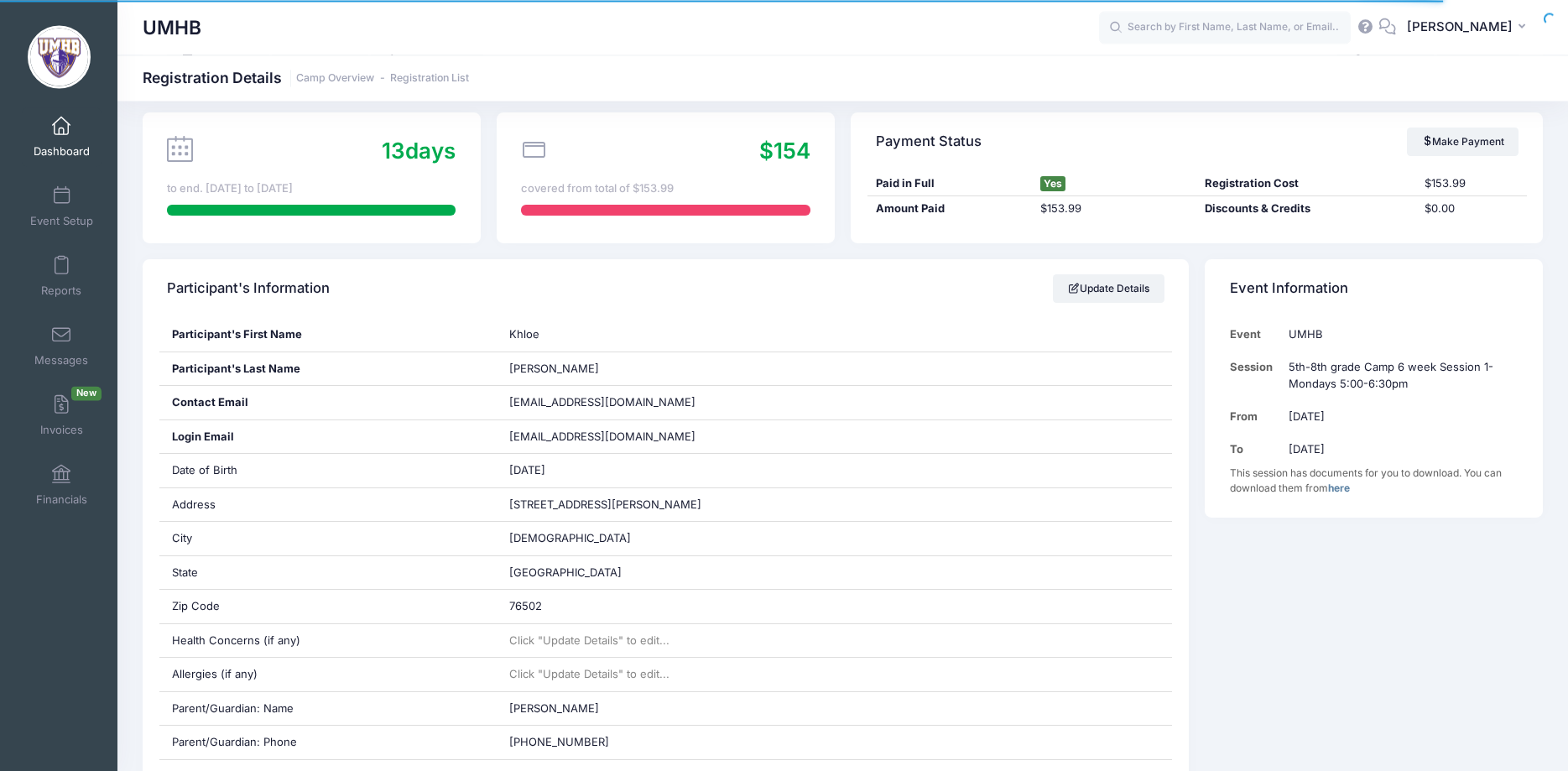
scroll to position [171, 0]
